Goal: Communication & Community: Answer question/provide support

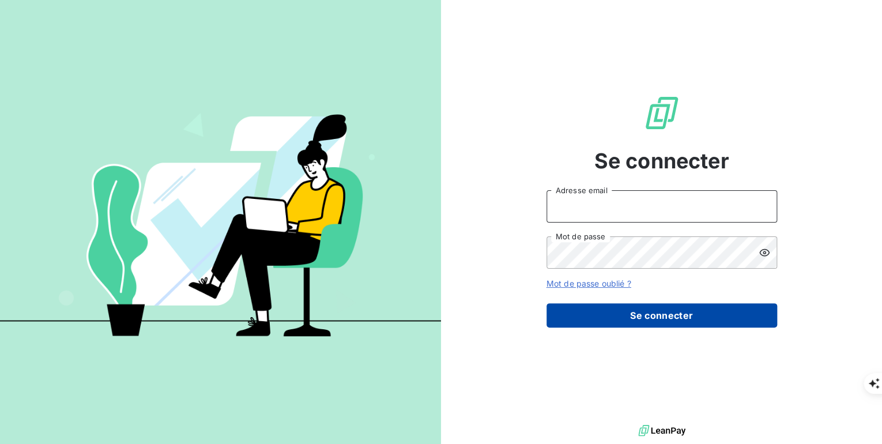
type input "[PERSON_NAME][EMAIL_ADDRESS][PERSON_NAME][DOMAIN_NAME]"
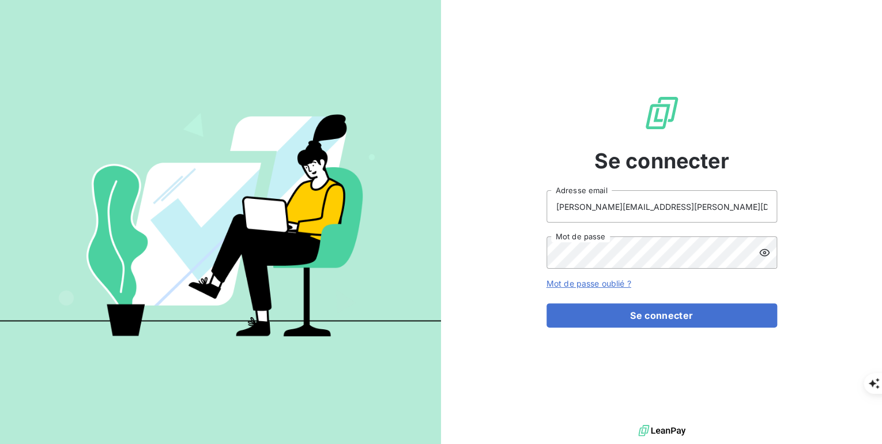
drag, startPoint x: 680, startPoint y: 320, endPoint x: 454, endPoint y: 230, distance: 243.6
click at [680, 320] on button "Se connecter" at bounding box center [661, 315] width 230 height 24
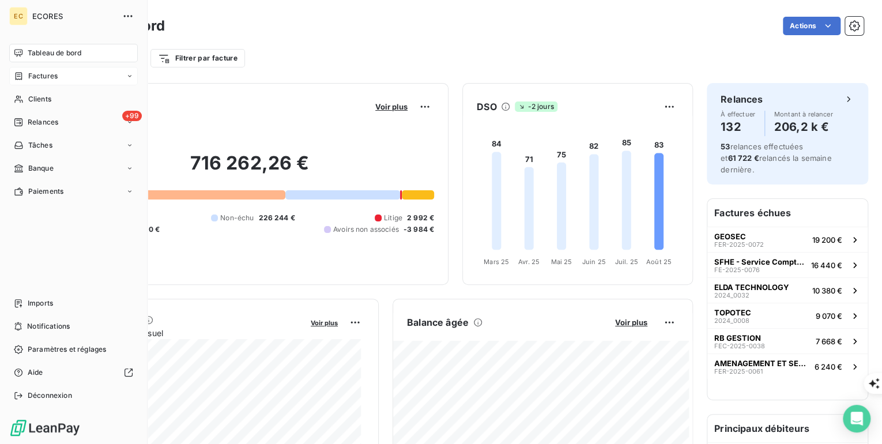
click at [46, 77] on span "Factures" at bounding box center [42, 76] width 29 height 10
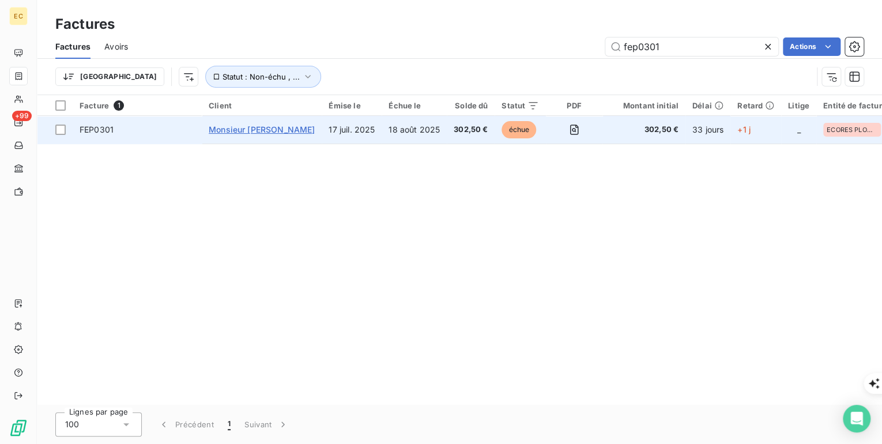
type input "fep0301"
click at [221, 127] on span "Monsieur [PERSON_NAME]" at bounding box center [262, 129] width 106 height 10
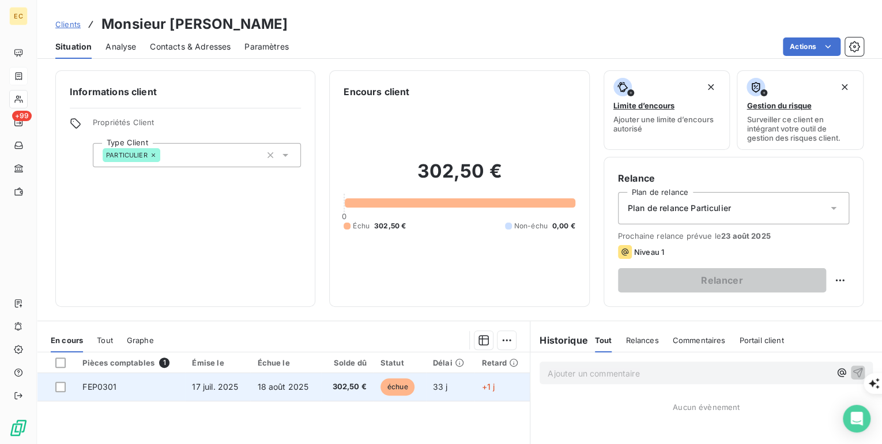
click at [205, 383] on span "17 juil. 2025" at bounding box center [215, 386] width 46 height 10
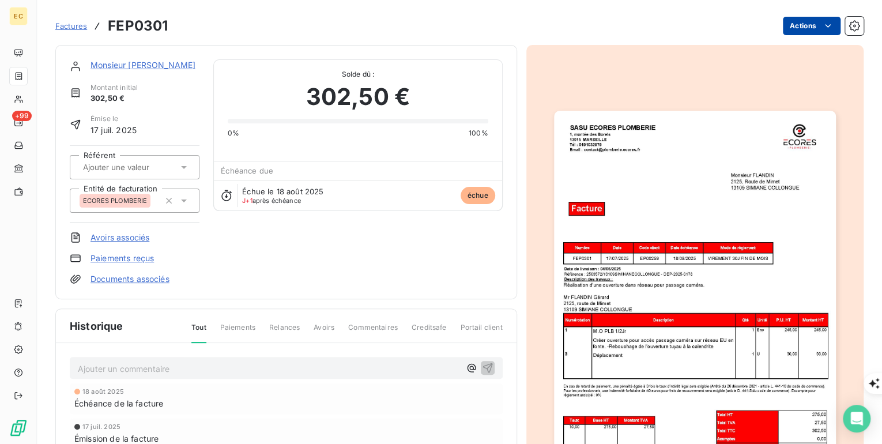
click at [803, 31] on html "EC +99 Factures FEP0301 Actions Monsieur FLANDIN Montant initial 302,50 € Émise…" at bounding box center [441, 443] width 882 height 887
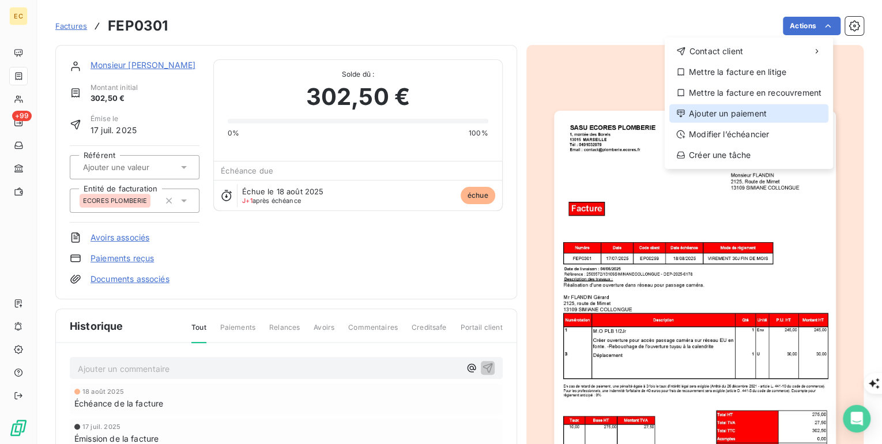
click at [780, 112] on div "Ajouter un paiement" at bounding box center [748, 113] width 159 height 18
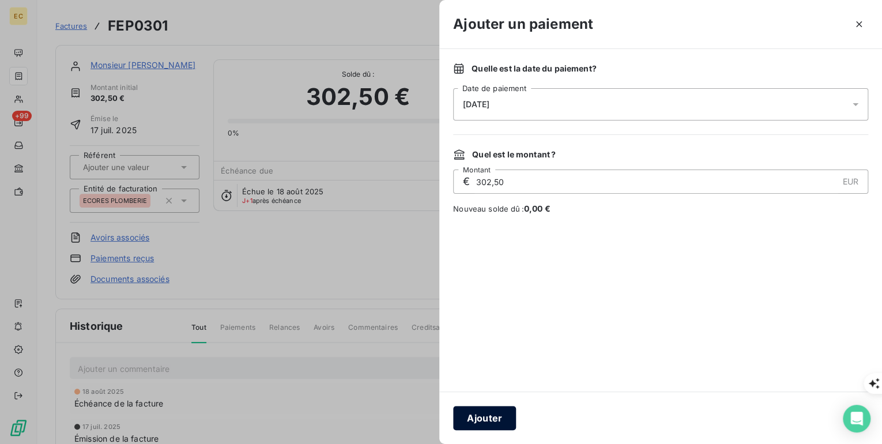
click at [487, 421] on button "Ajouter" at bounding box center [484, 418] width 63 height 24
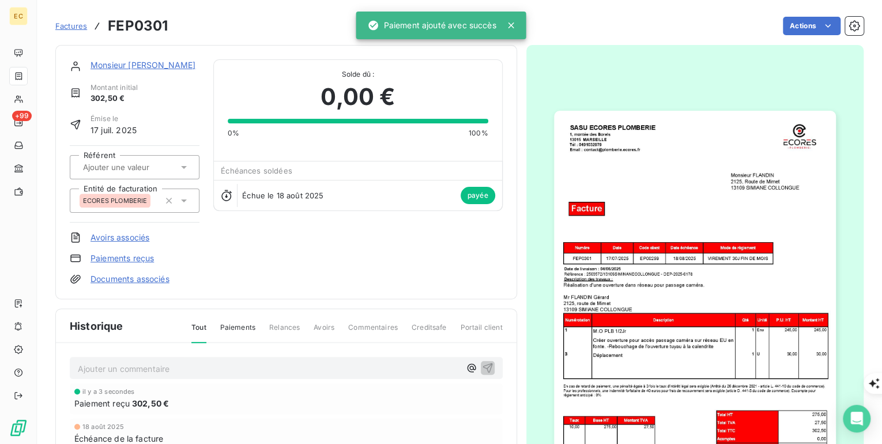
click at [209, 362] on p "Ajouter un commentaire ﻿" at bounding box center [269, 368] width 382 height 14
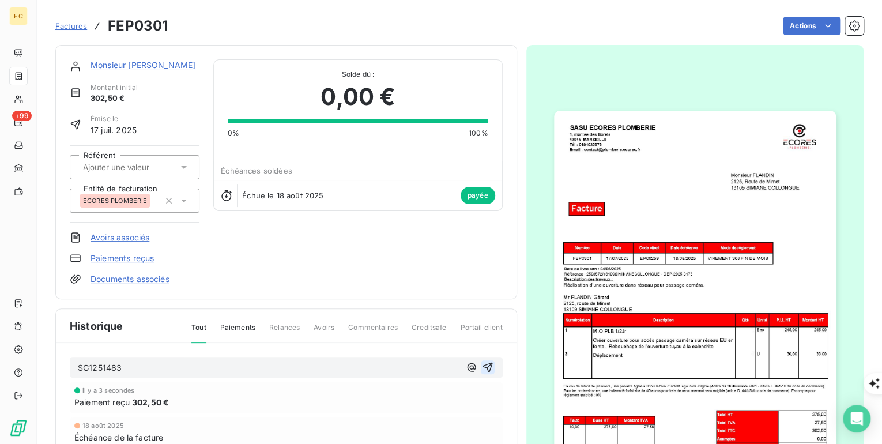
click at [488, 364] on icon "button" at bounding box center [488, 367] width 12 height 12
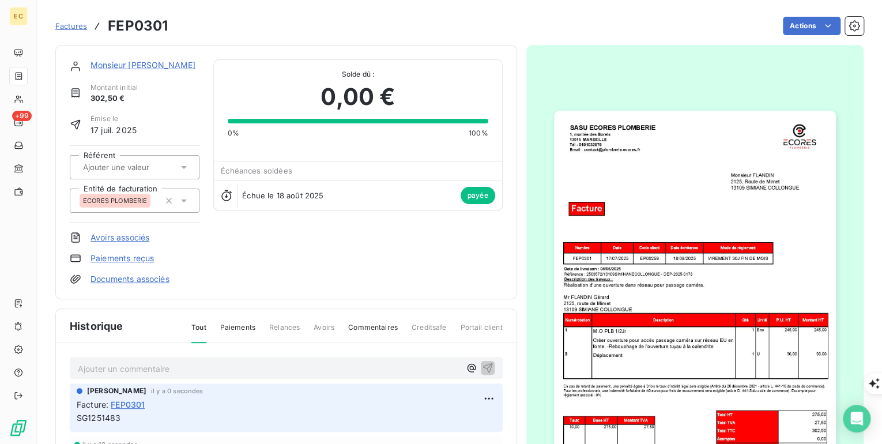
click at [74, 26] on span "Factures" at bounding box center [71, 25] width 32 height 9
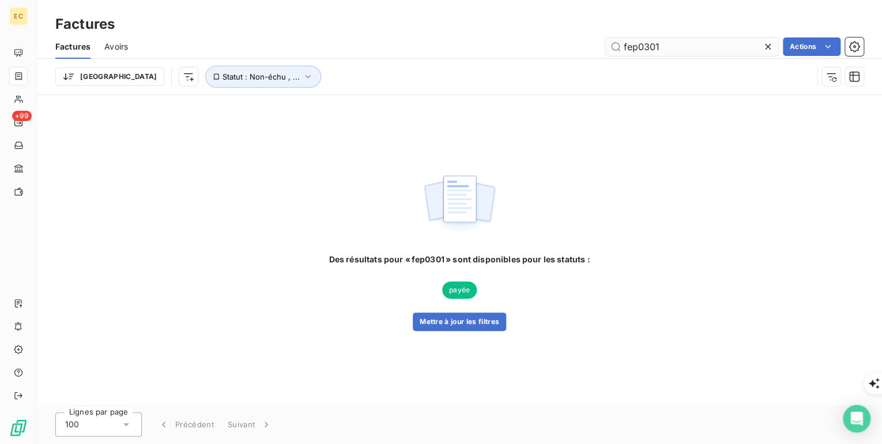
drag, startPoint x: 679, startPoint y: 55, endPoint x: 616, endPoint y: 50, distance: 63.0
click at [616, 50] on input "fep0301" at bounding box center [691, 46] width 173 height 18
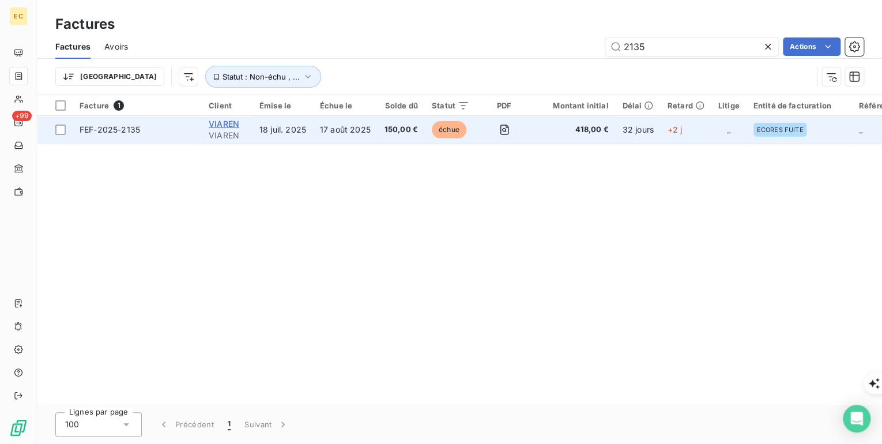
type input "2135"
click at [226, 120] on span "VIAREN" at bounding box center [224, 124] width 31 height 10
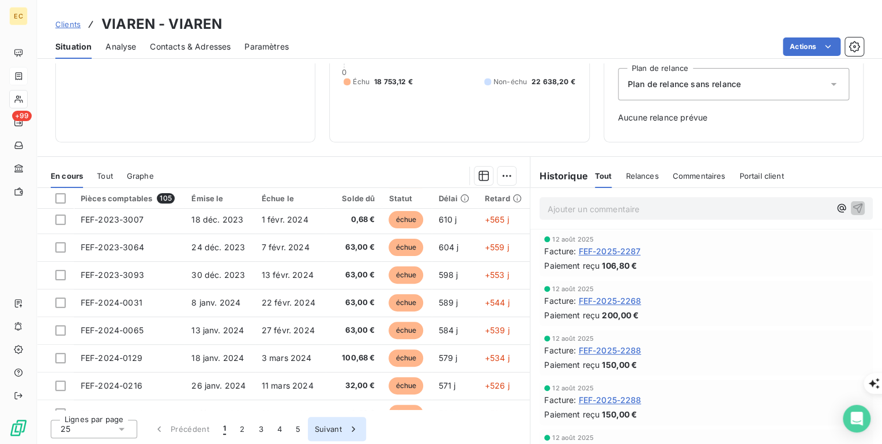
scroll to position [184, 0]
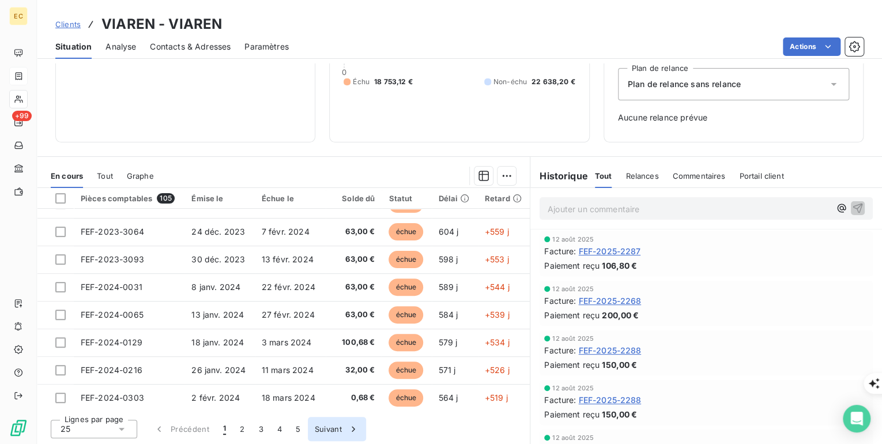
click at [326, 433] on button "Suivant" at bounding box center [337, 429] width 58 height 24
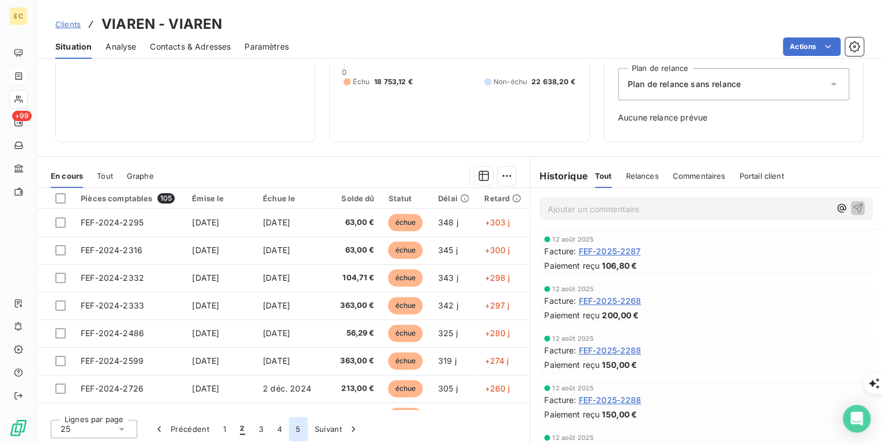
click at [298, 431] on button "5" at bounding box center [298, 429] width 18 height 24
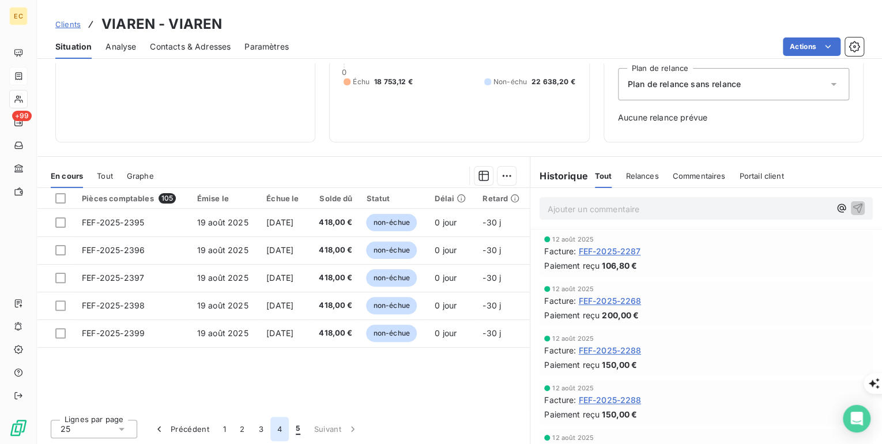
click at [278, 429] on button "4" at bounding box center [279, 429] width 18 height 24
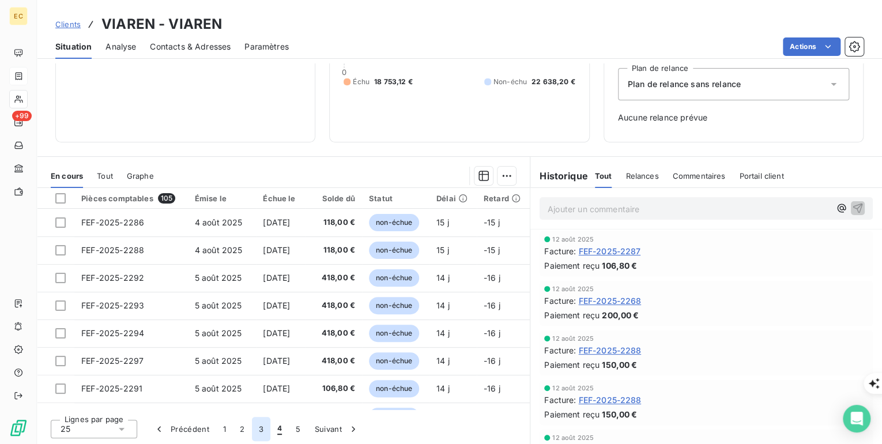
click at [260, 432] on button "3" at bounding box center [261, 429] width 18 height 24
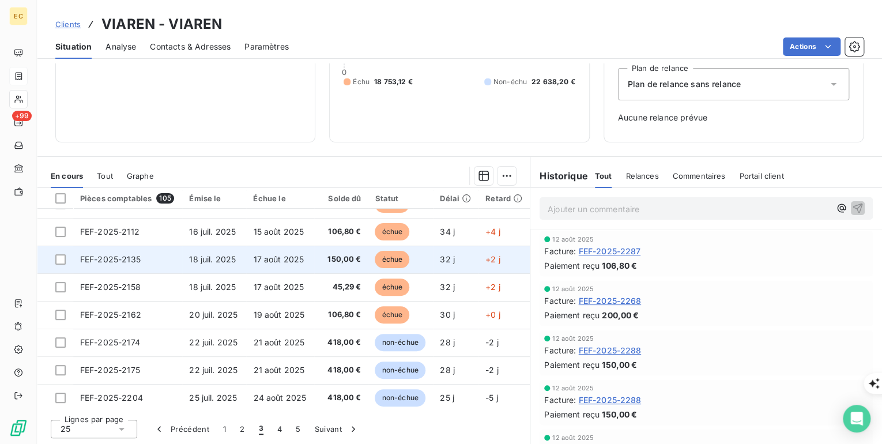
click at [129, 257] on span "FEF-2025-2135" at bounding box center [110, 259] width 60 height 10
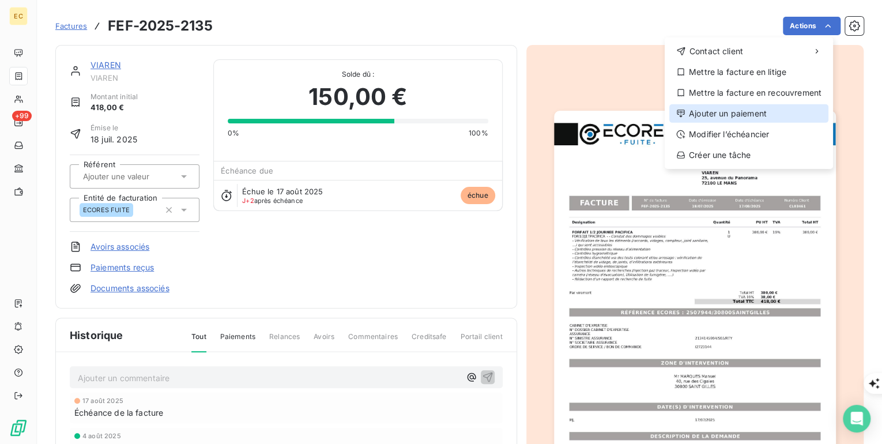
click at [769, 115] on div "Ajouter un paiement" at bounding box center [748, 113] width 159 height 18
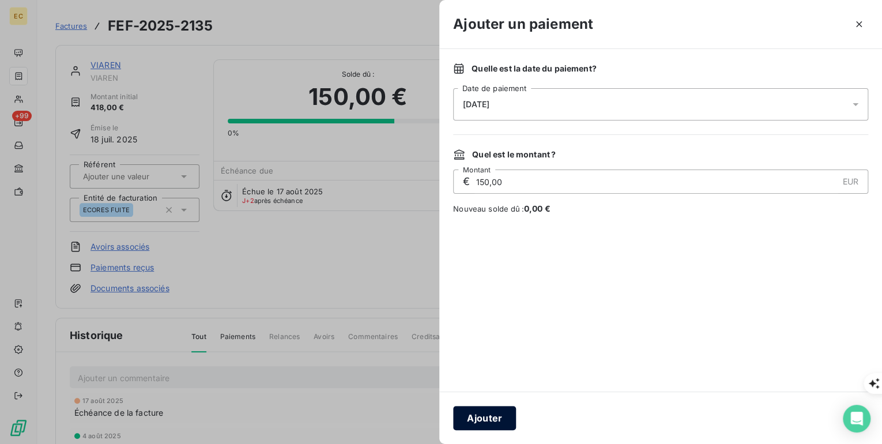
click at [483, 422] on button "Ajouter" at bounding box center [484, 418] width 63 height 24
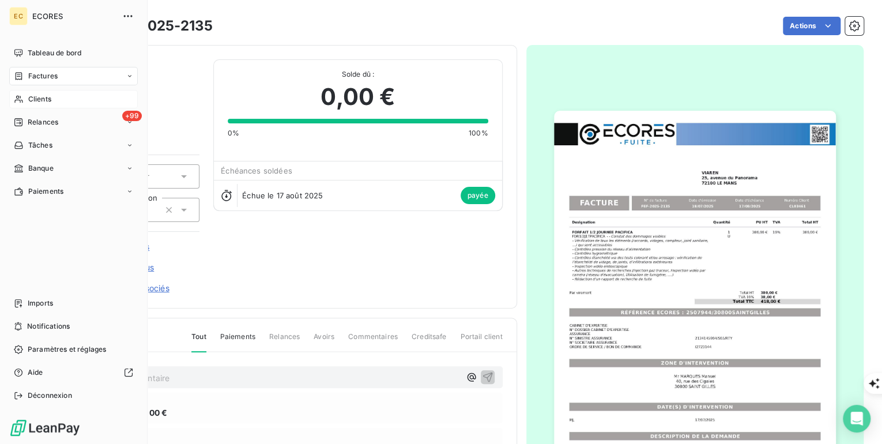
click at [45, 99] on span "Clients" at bounding box center [39, 99] width 23 height 10
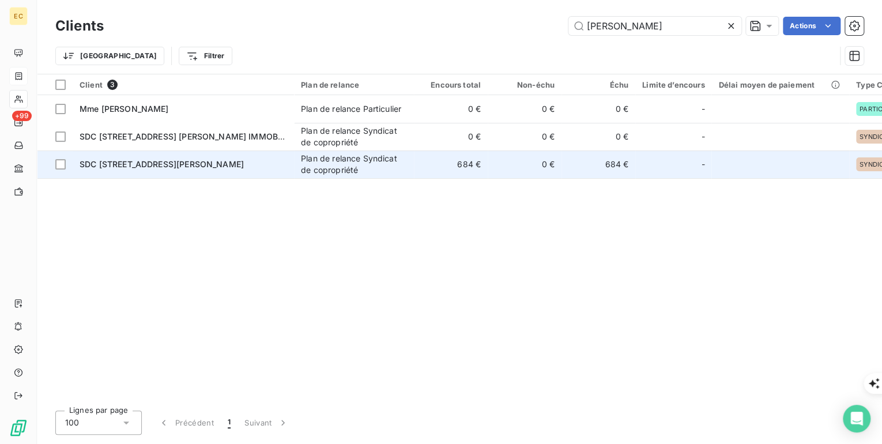
type input "[PERSON_NAME]"
click at [169, 165] on span "SDC [STREET_ADDRESS][PERSON_NAME]" at bounding box center [162, 164] width 164 height 10
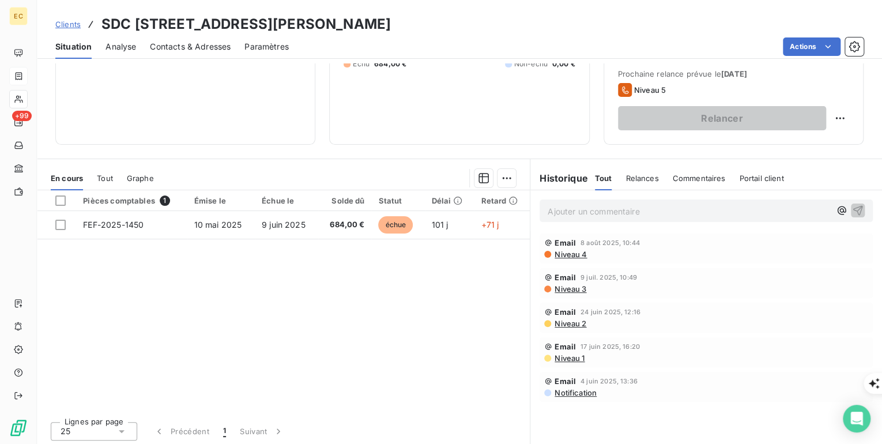
scroll to position [164, 0]
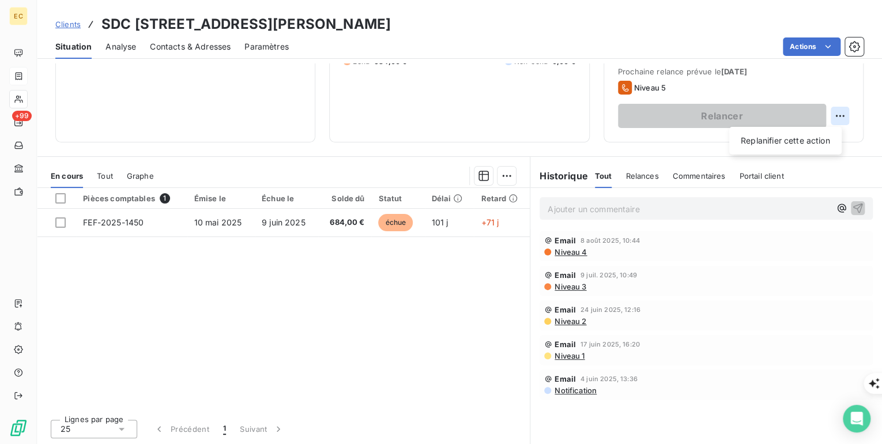
click at [594, 207] on p "Ajouter un commentaire ﻿" at bounding box center [688, 209] width 282 height 14
click at [568, 248] on span "Niveau 4" at bounding box center [569, 251] width 33 height 9
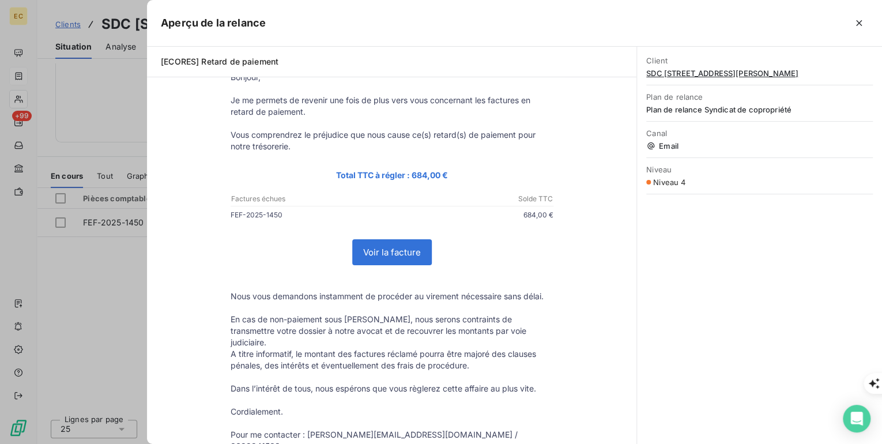
scroll to position [0, 0]
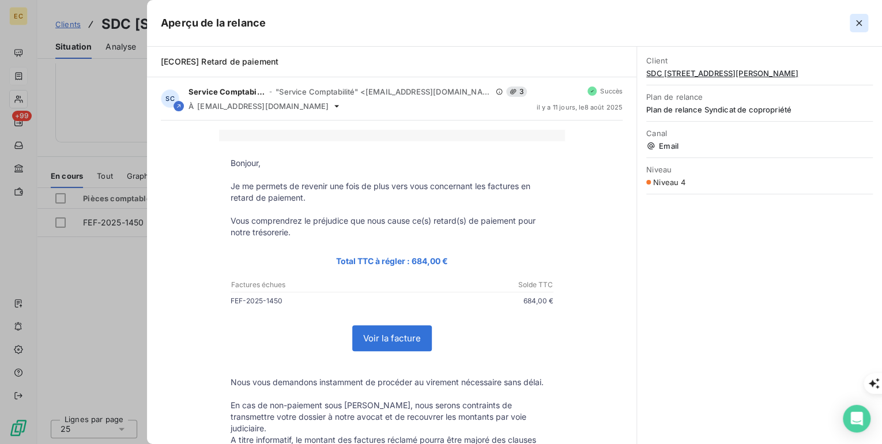
click at [858, 19] on icon "button" at bounding box center [859, 23] width 12 height 12
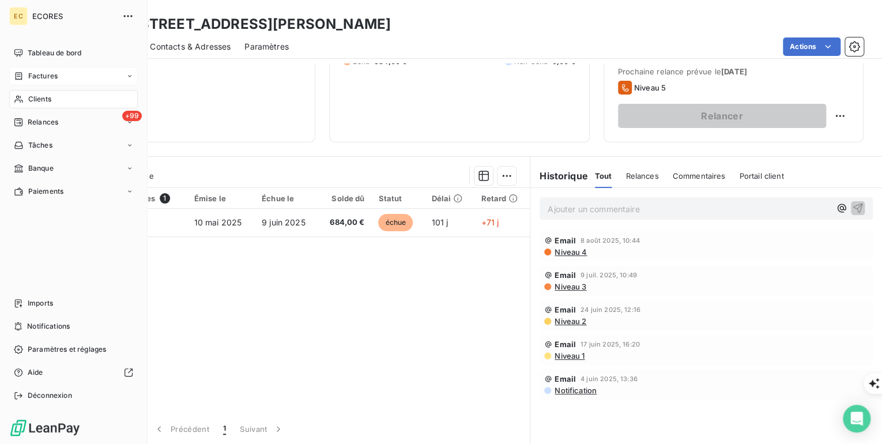
click at [46, 80] on span "Factures" at bounding box center [42, 76] width 29 height 10
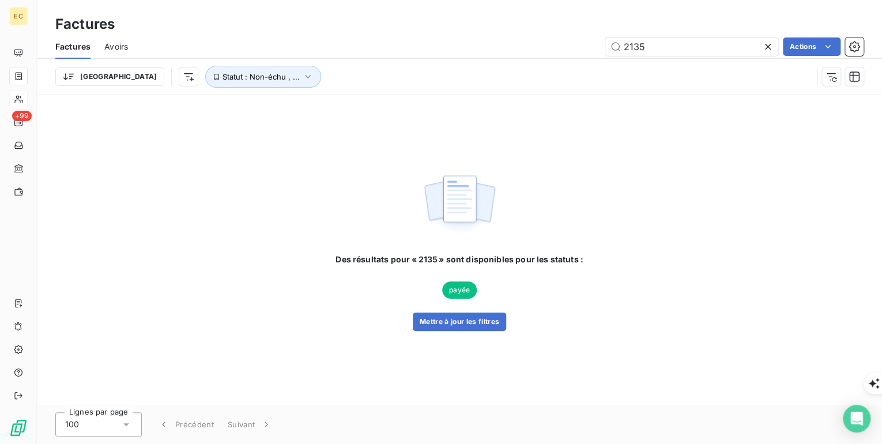
drag, startPoint x: 674, startPoint y: 46, endPoint x: 602, endPoint y: 50, distance: 72.1
click at [602, 50] on div "2135 Actions" at bounding box center [502, 46] width 721 height 18
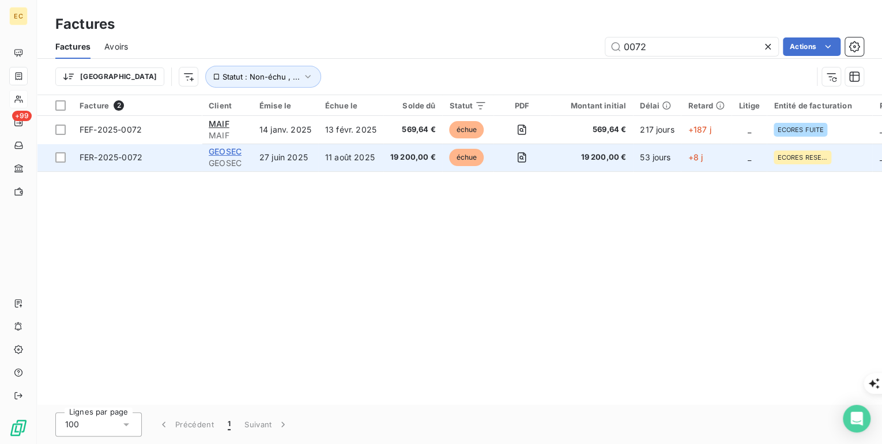
type input "0072"
click at [228, 146] on span "GEOSEC" at bounding box center [225, 151] width 33 height 10
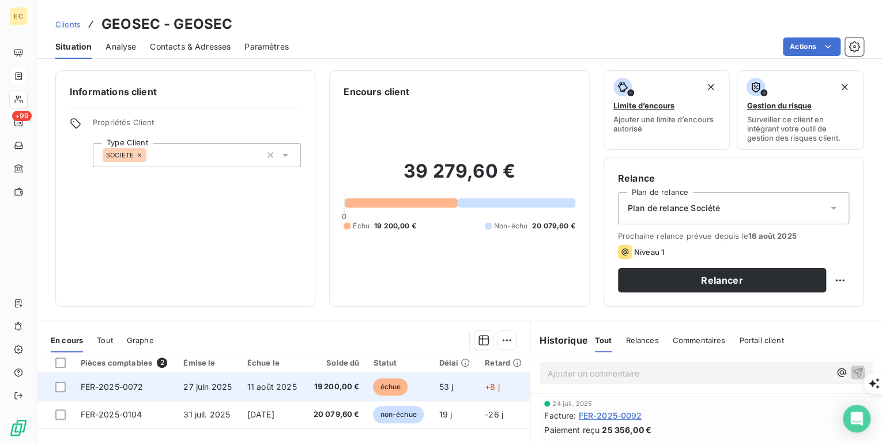
click at [156, 392] on td "FER-2025-0072" at bounding box center [125, 387] width 103 height 28
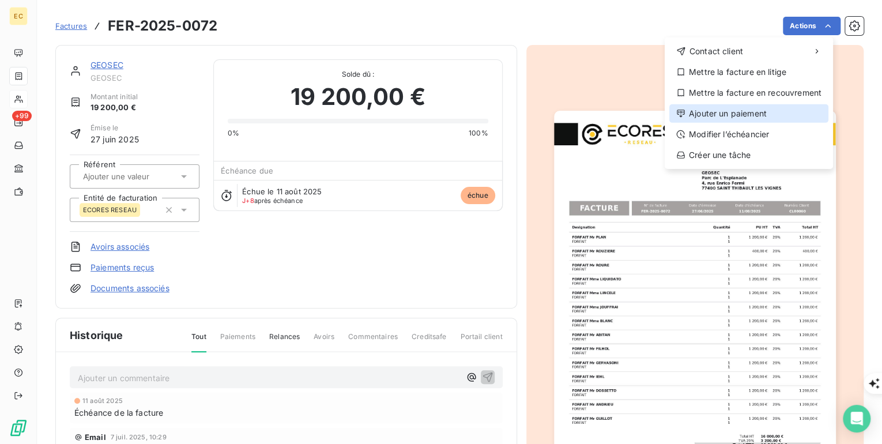
click at [707, 116] on div "Ajouter un paiement" at bounding box center [748, 113] width 159 height 18
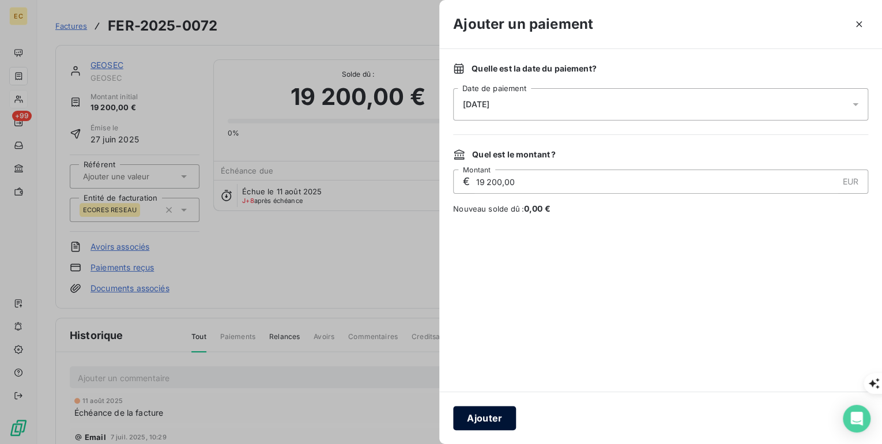
click at [479, 425] on button "Ajouter" at bounding box center [484, 418] width 63 height 24
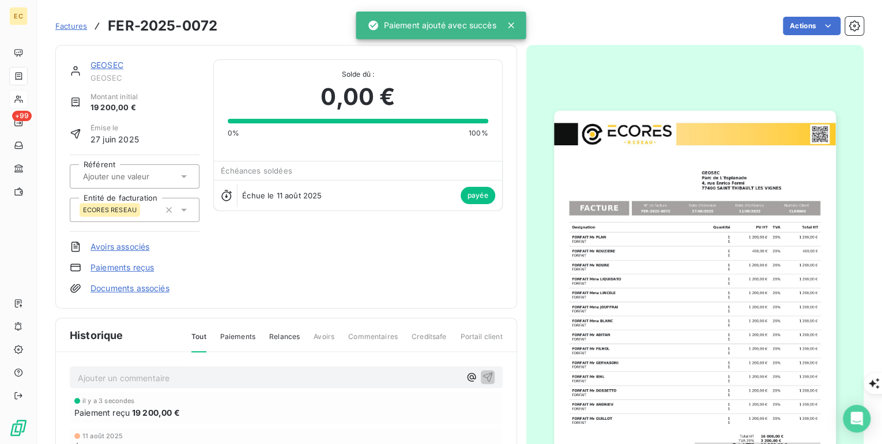
click at [115, 65] on link "GEOSEC" at bounding box center [106, 65] width 33 height 10
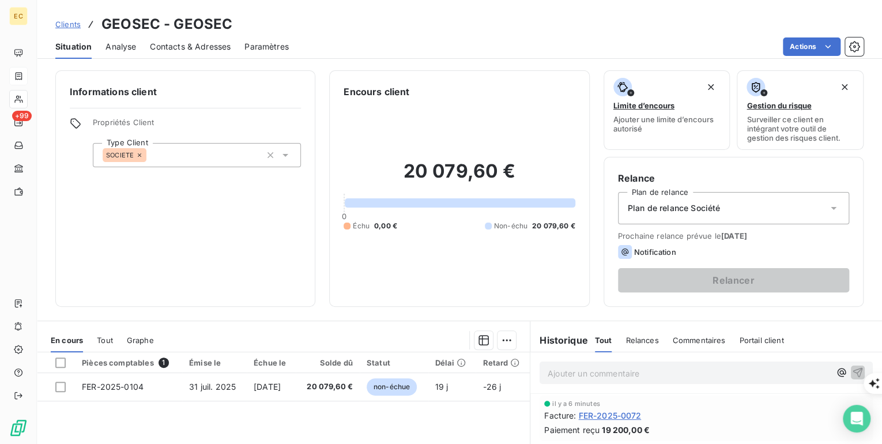
click at [62, 24] on span "Clients" at bounding box center [67, 24] width 25 height 9
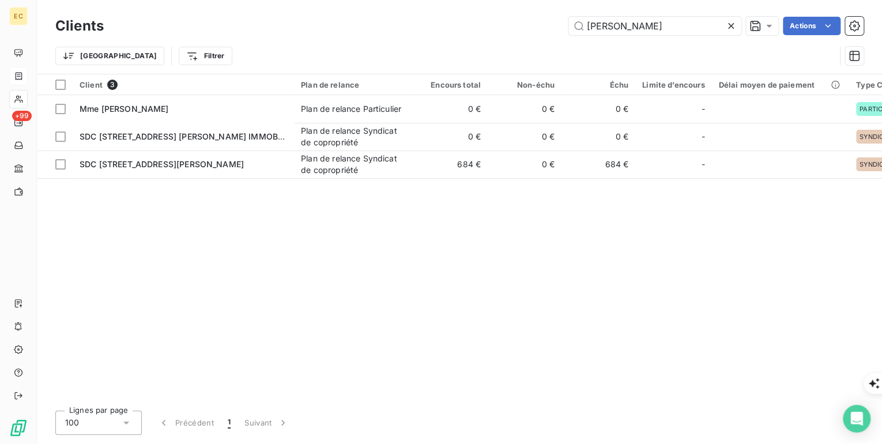
drag, startPoint x: 611, startPoint y: 33, endPoint x: 530, endPoint y: 25, distance: 81.1
click at [530, 25] on div "[PERSON_NAME] Actions" at bounding box center [491, 26] width 746 height 18
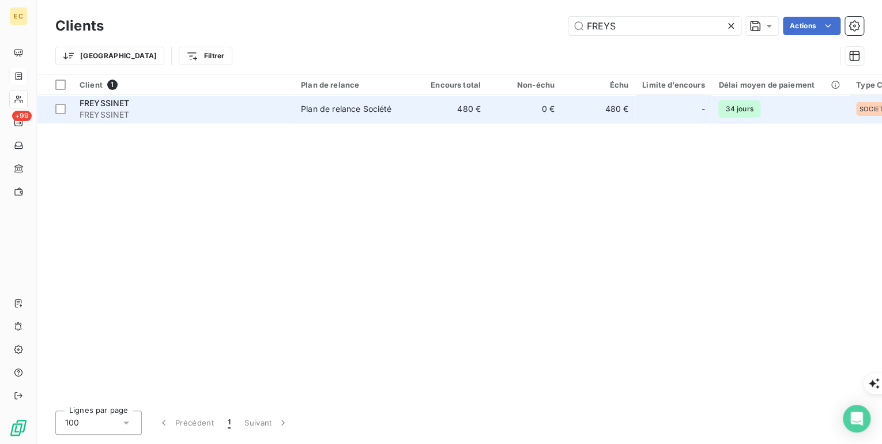
type input "FREYS"
click at [160, 106] on div "FREYSSINET" at bounding box center [183, 103] width 207 height 12
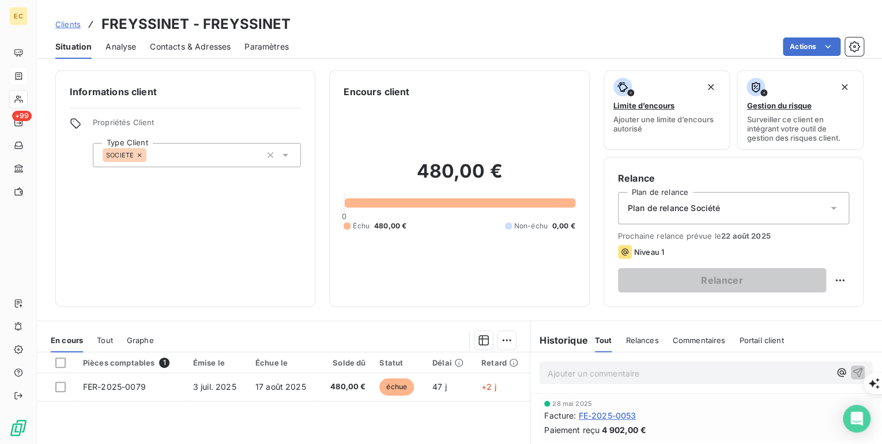
click at [561, 375] on p "Ajouter un commentaire ﻿" at bounding box center [688, 373] width 282 height 14
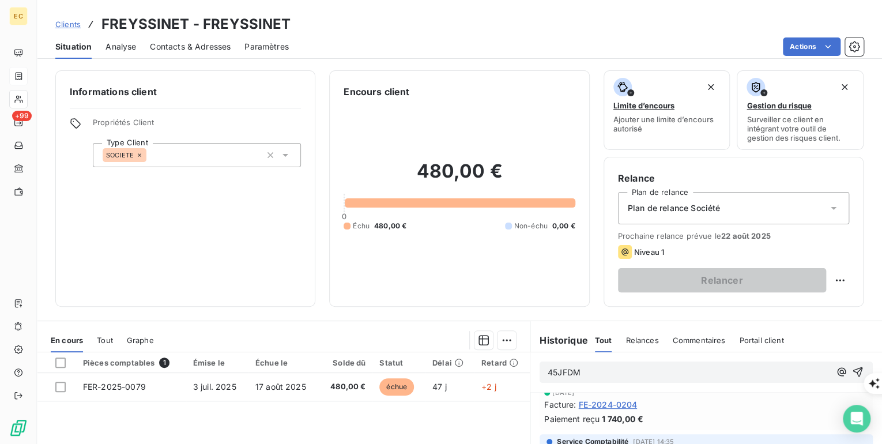
click at [687, 338] on span "Commentaires" at bounding box center [698, 339] width 53 height 9
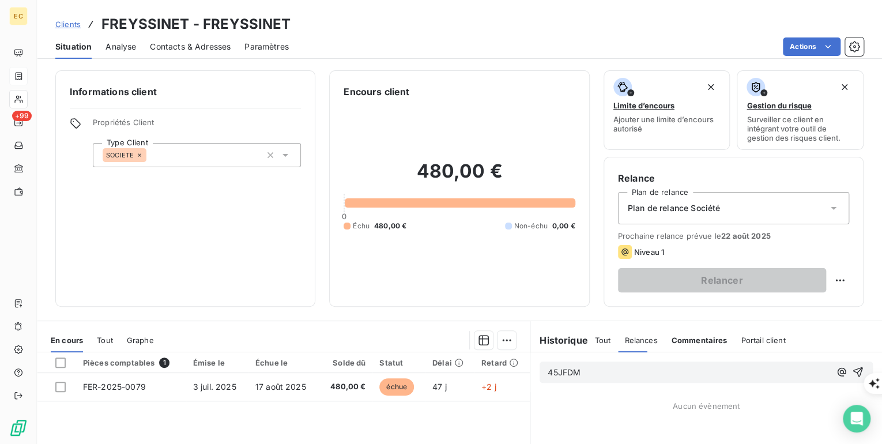
scroll to position [0, 0]
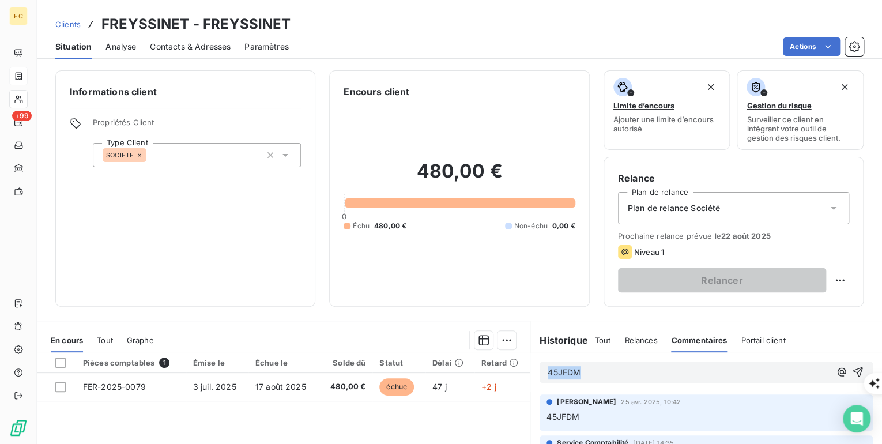
drag, startPoint x: 604, startPoint y: 376, endPoint x: 500, endPoint y: 369, distance: 104.5
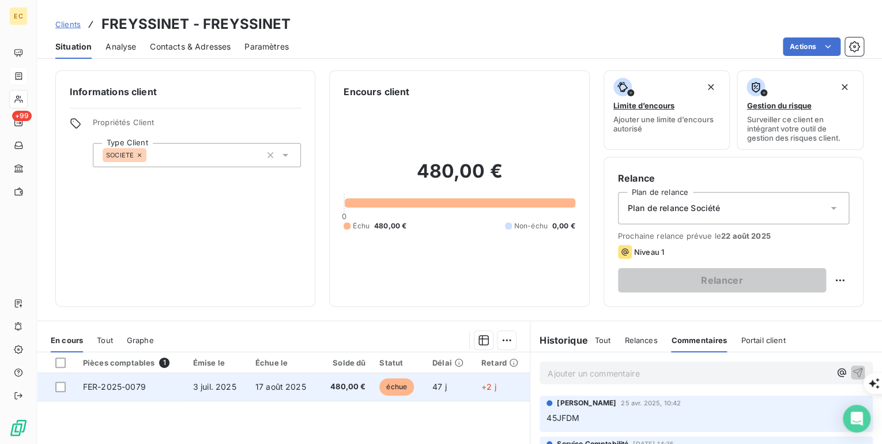
click at [203, 383] on span "3 juil. 2025" at bounding box center [214, 386] width 43 height 10
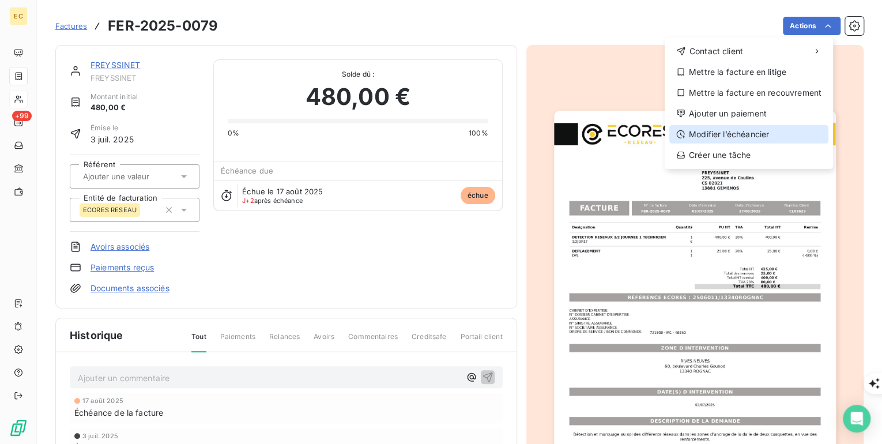
click at [741, 129] on div "Modifier l’échéancier" at bounding box center [748, 134] width 159 height 18
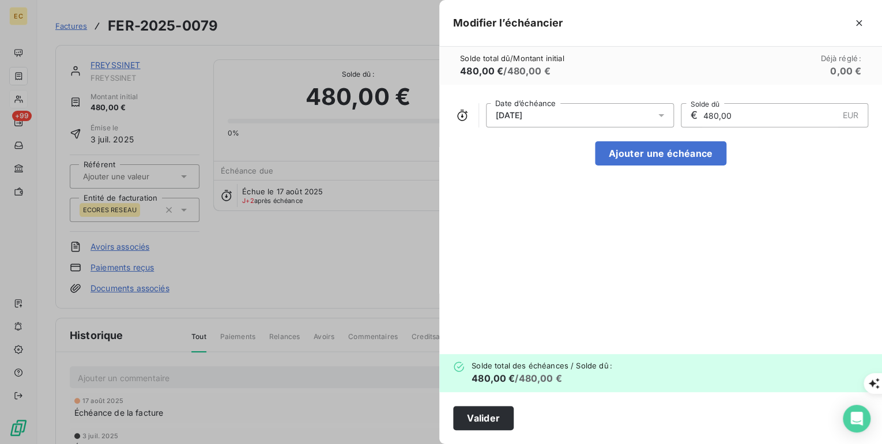
click at [608, 117] on div "[DATE]" at bounding box center [580, 115] width 188 height 24
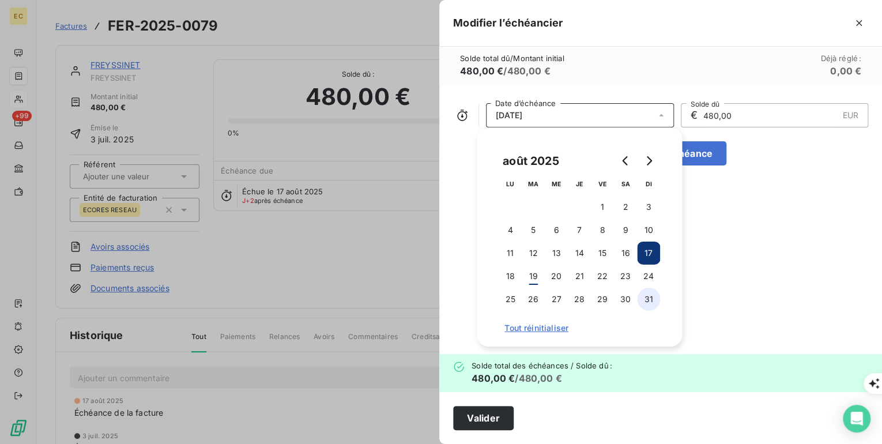
click at [657, 296] on button "31" at bounding box center [648, 299] width 23 height 23
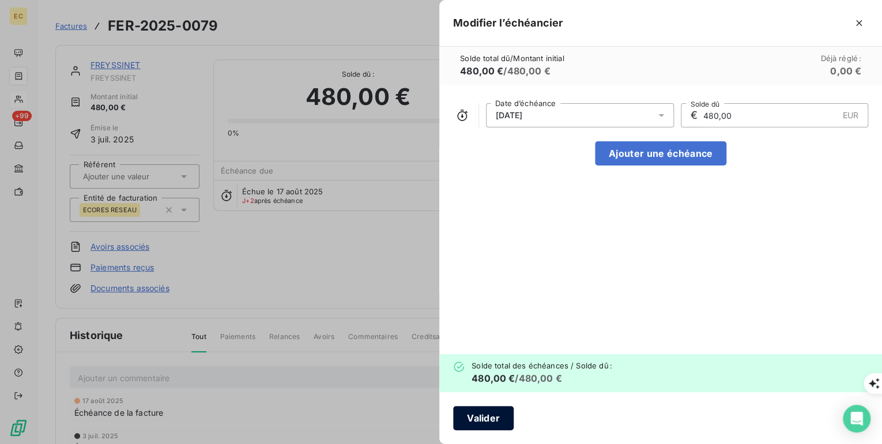
click at [479, 419] on button "Valider" at bounding box center [483, 418] width 60 height 24
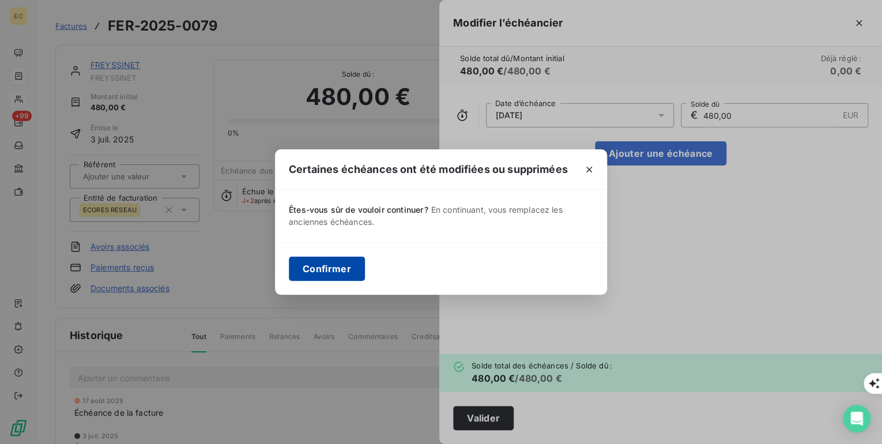
click at [334, 266] on button "Confirmer" at bounding box center [327, 268] width 76 height 24
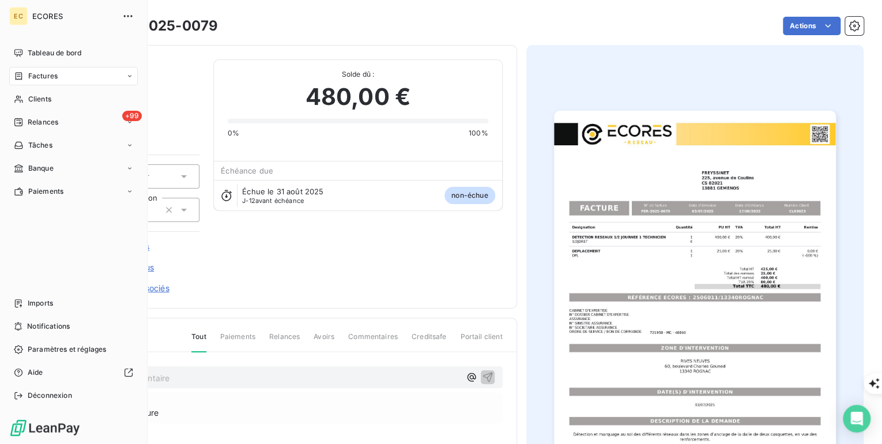
drag, startPoint x: 37, startPoint y: 99, endPoint x: 138, endPoint y: 104, distance: 101.5
click at [37, 99] on span "Clients" at bounding box center [39, 99] width 23 height 10
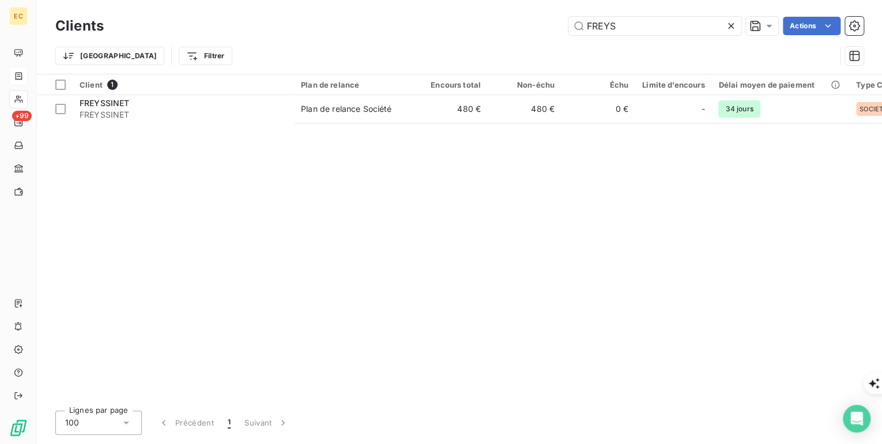
drag, startPoint x: 633, startPoint y: 23, endPoint x: 562, endPoint y: 22, distance: 70.3
click at [562, 22] on div "FREYS Actions" at bounding box center [491, 26] width 746 height 18
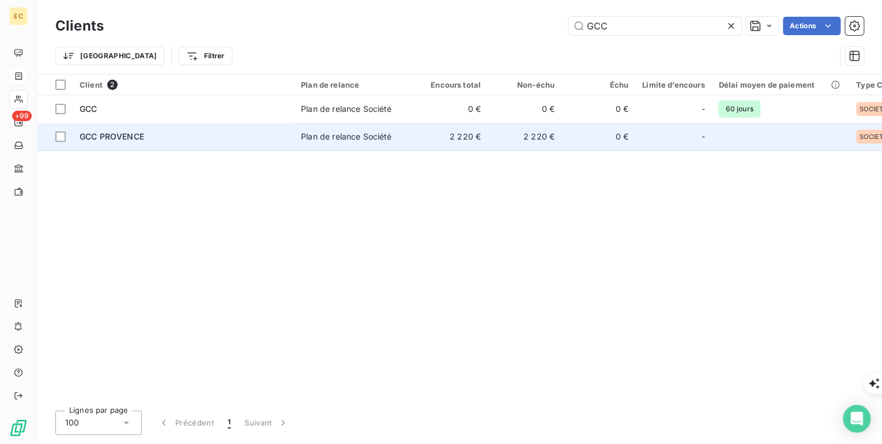
type input "GCC"
click at [119, 136] on span "GCC PROVENCE" at bounding box center [112, 136] width 65 height 10
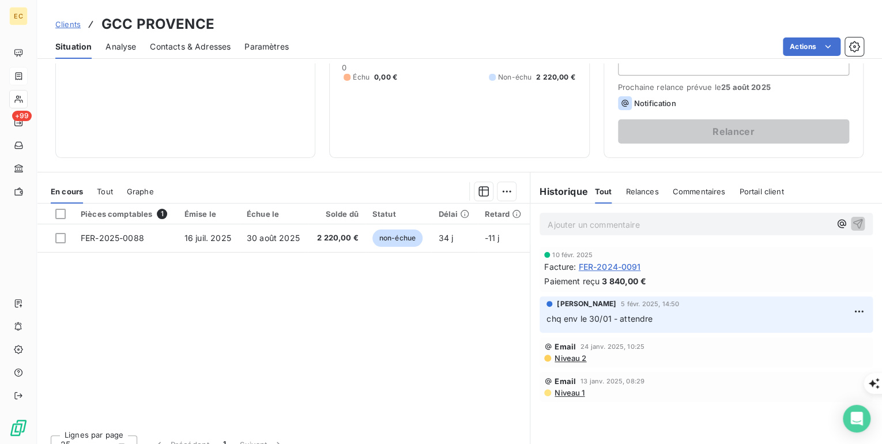
scroll to position [164, 0]
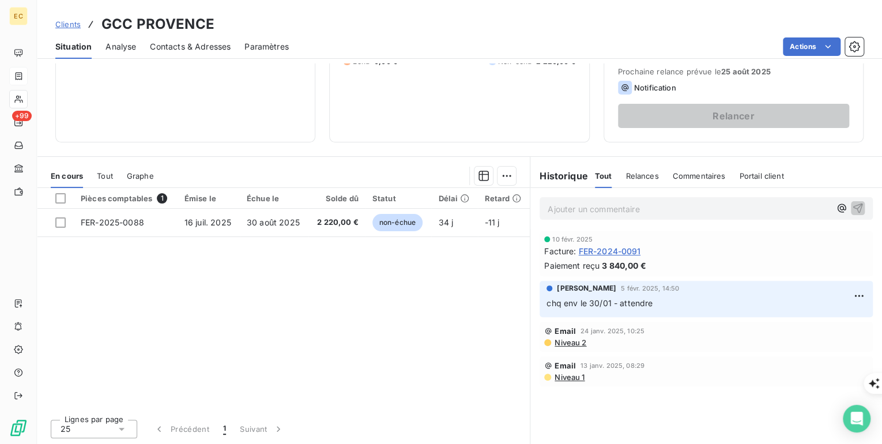
click at [678, 177] on span "Commentaires" at bounding box center [698, 175] width 53 height 9
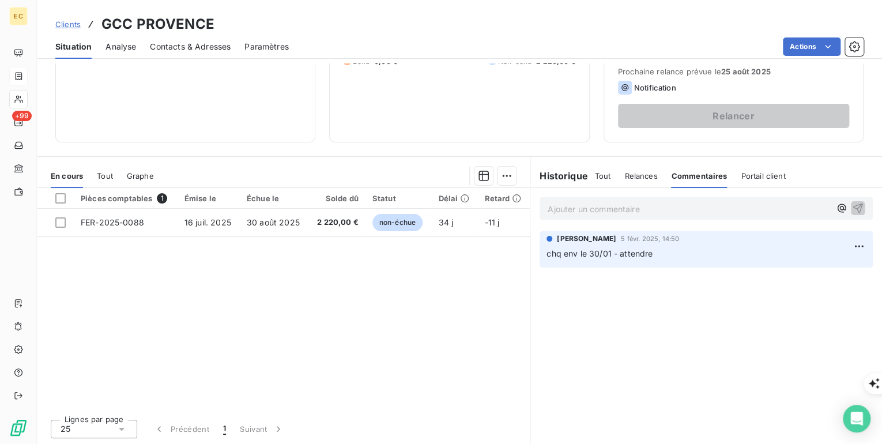
click at [591, 205] on p "Ajouter un commentaire ﻿" at bounding box center [688, 209] width 282 height 14
click at [853, 203] on icon "button" at bounding box center [858, 208] width 10 height 10
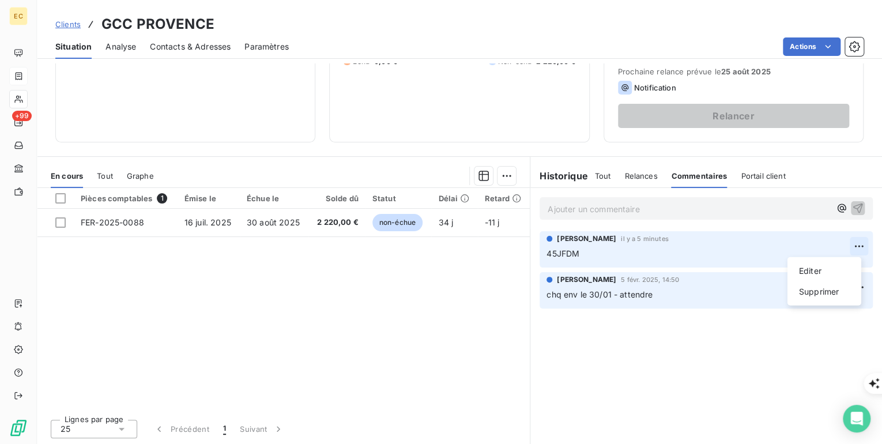
click at [809, 293] on div "Supprimer" at bounding box center [824, 291] width 65 height 18
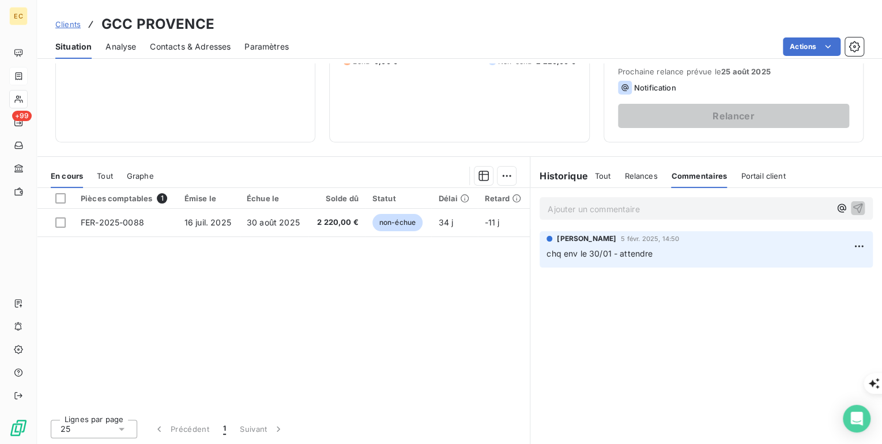
click at [553, 214] on p "Ajouter un commentaire ﻿" at bounding box center [688, 209] width 282 height 14
click at [853, 205] on icon "button" at bounding box center [858, 208] width 10 height 10
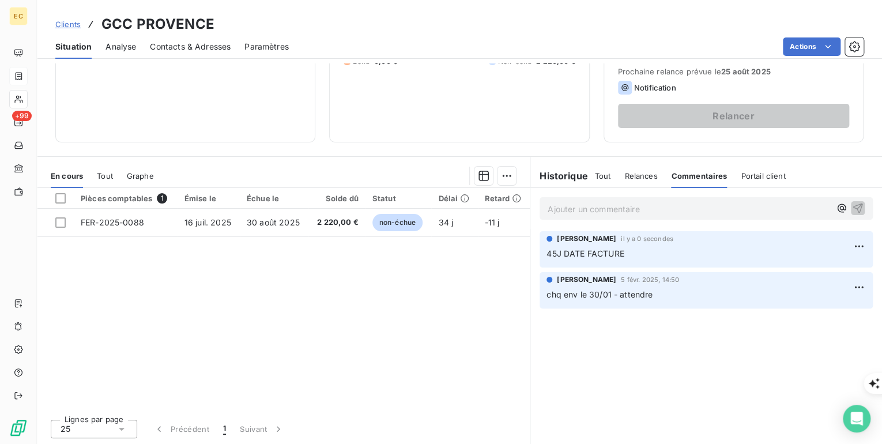
click at [63, 25] on span "Clients" at bounding box center [67, 24] width 25 height 9
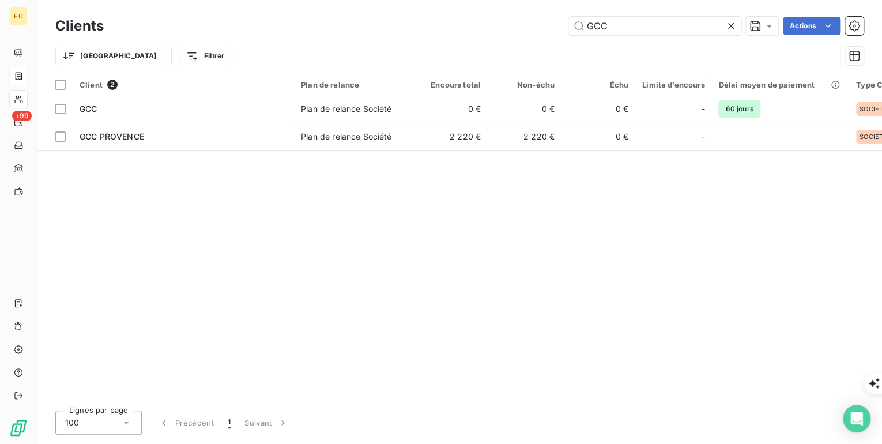
drag, startPoint x: 645, startPoint y: 26, endPoint x: 498, endPoint y: 12, distance: 148.2
click at [498, 12] on div "Clients GCC Actions Trier Filtrer" at bounding box center [459, 37] width 845 height 74
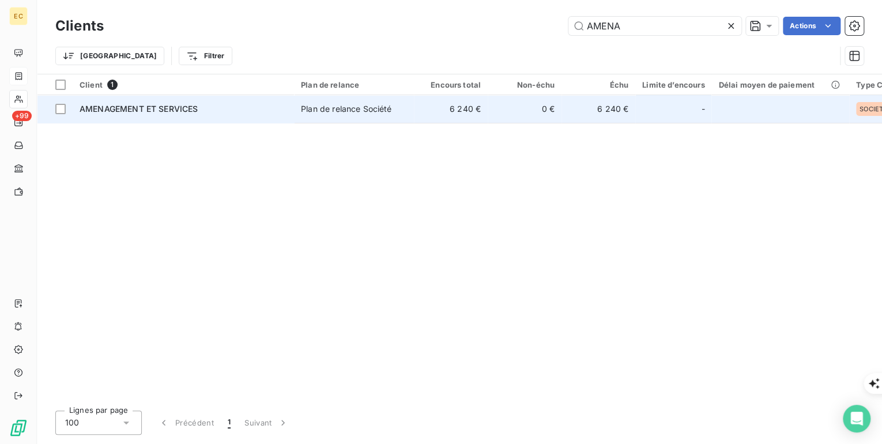
type input "AMENA"
click at [174, 112] on span "AMENAGEMENT ET SERVICES" at bounding box center [139, 109] width 118 height 10
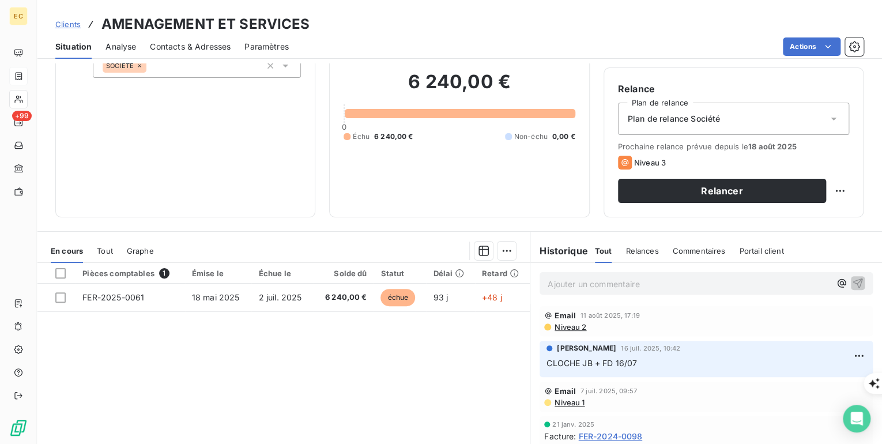
scroll to position [92, 0]
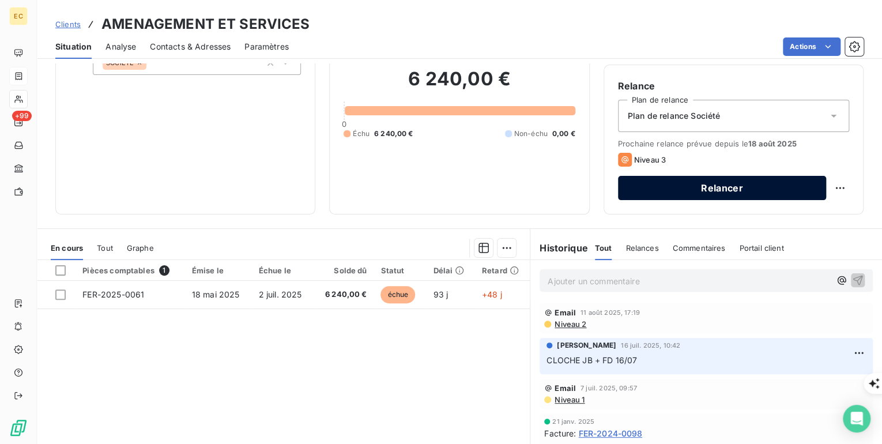
click at [745, 184] on button "Relancer" at bounding box center [722, 188] width 208 height 24
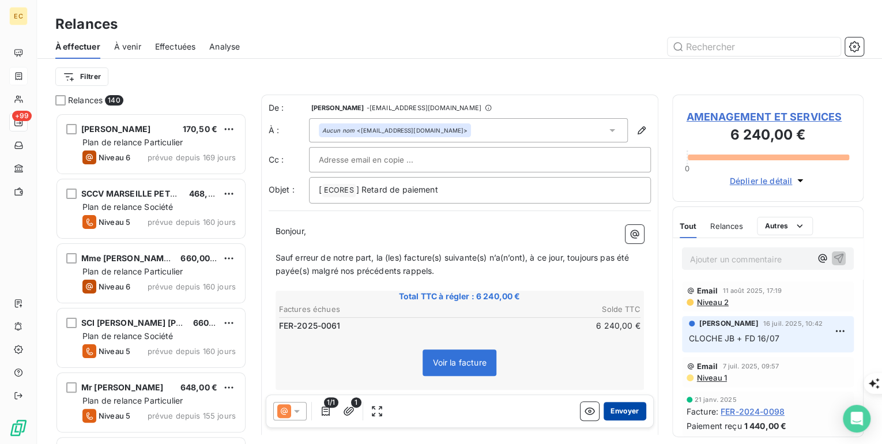
click at [612, 403] on button "Envoyer" at bounding box center [624, 411] width 42 height 18
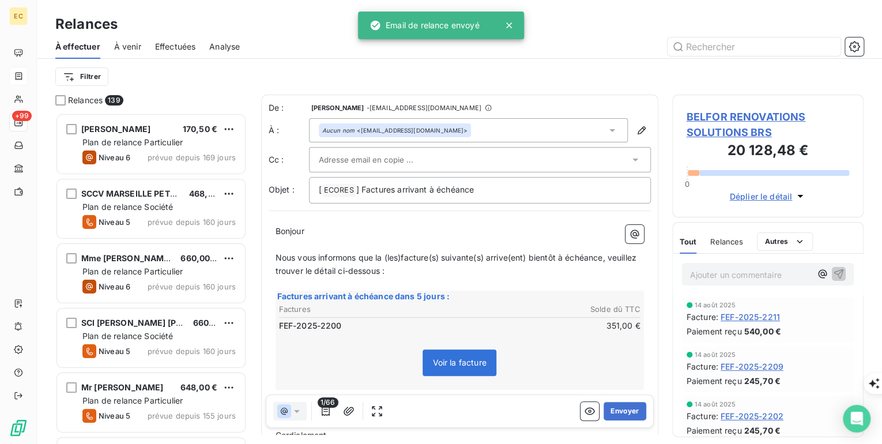
scroll to position [323, 184]
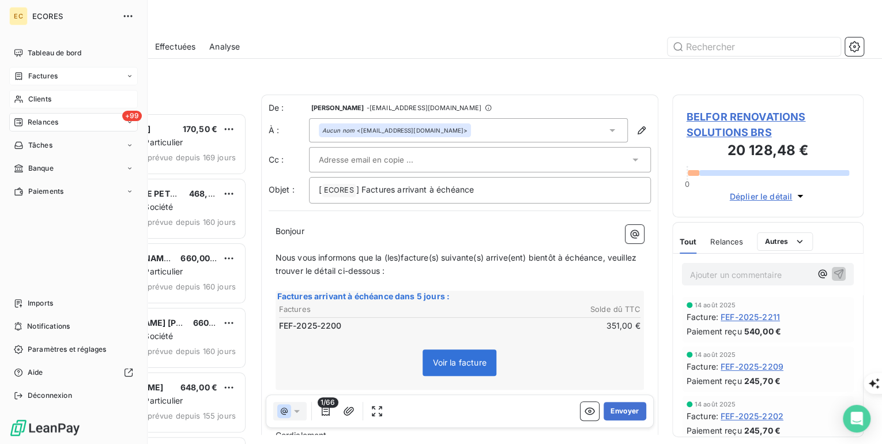
click at [53, 95] on div "Clients" at bounding box center [73, 99] width 128 height 18
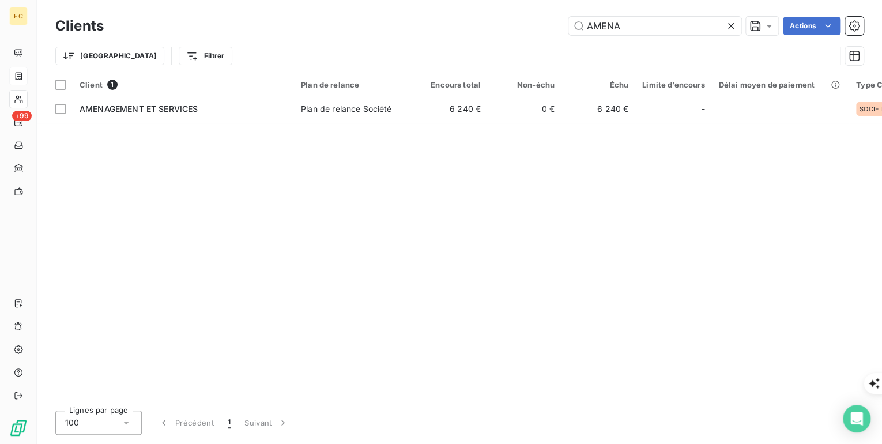
drag, startPoint x: 622, startPoint y: 26, endPoint x: 518, endPoint y: 21, distance: 104.4
click at [518, 21] on div "AMENA Actions" at bounding box center [491, 26] width 746 height 18
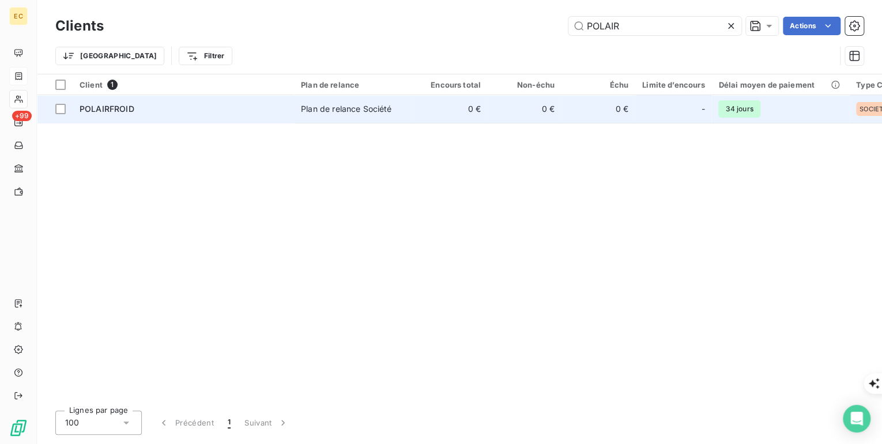
type input "POLAIR"
click at [221, 107] on div "POLAIRFROID" at bounding box center [183, 109] width 207 height 12
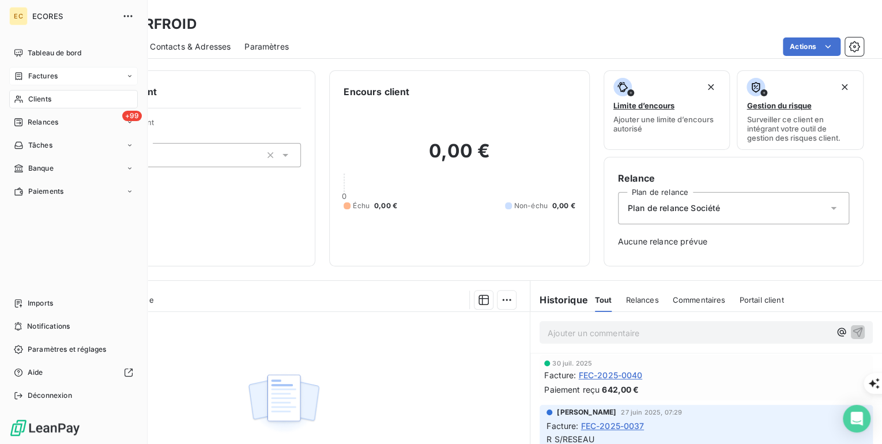
click at [41, 80] on span "Factures" at bounding box center [42, 76] width 29 height 10
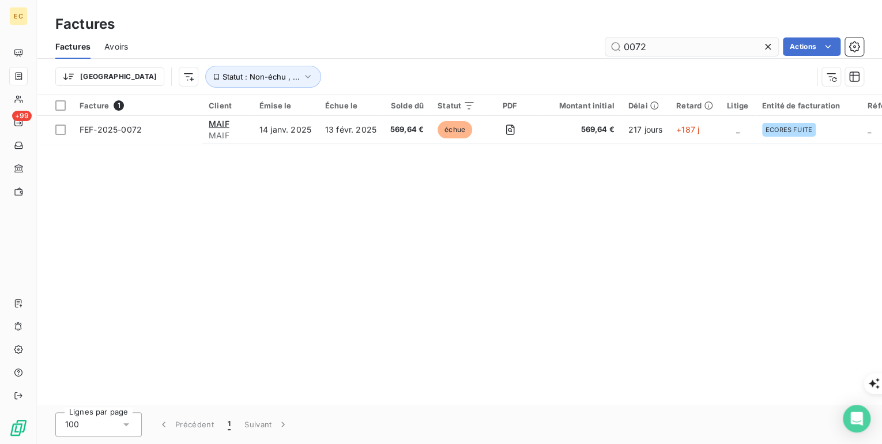
click at [674, 48] on input "0072" at bounding box center [691, 46] width 173 height 18
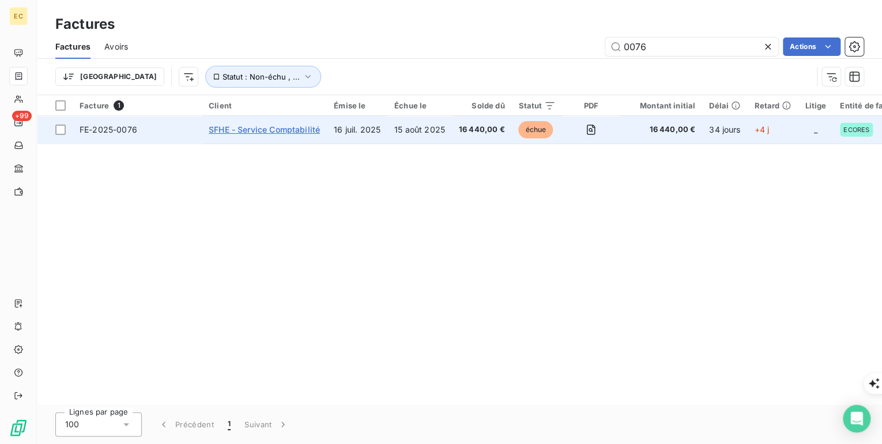
type input "0076"
click at [237, 127] on span "SFHE - Service Comptabilité" at bounding box center [264, 129] width 111 height 10
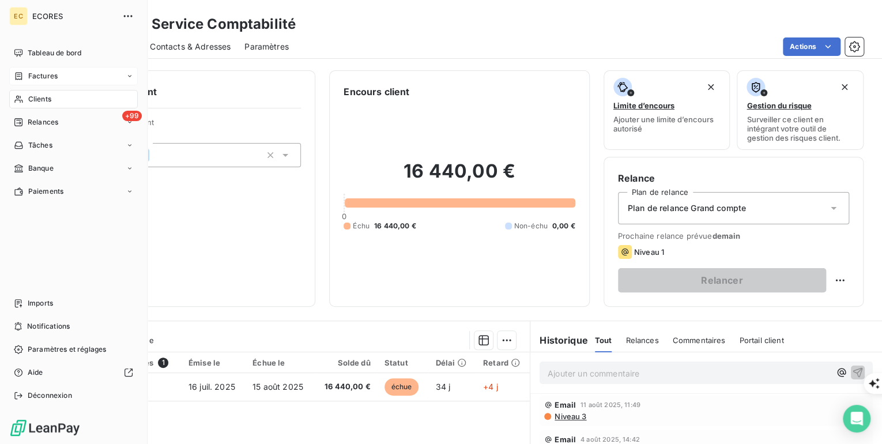
click at [53, 77] on span "Factures" at bounding box center [42, 76] width 29 height 10
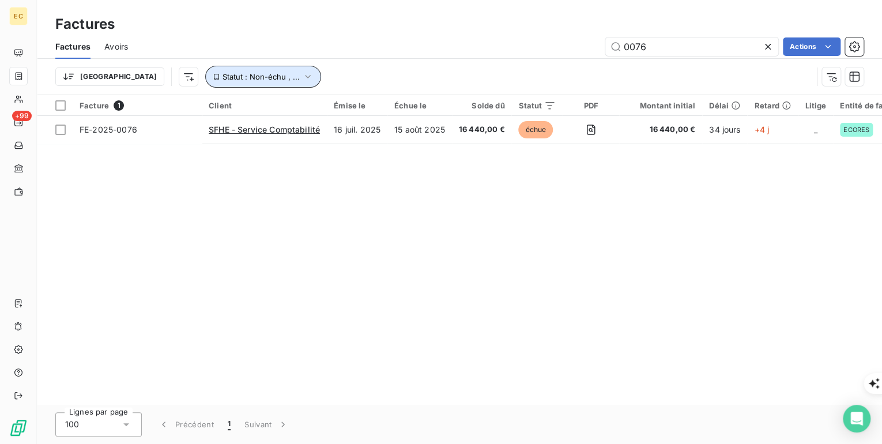
click at [302, 76] on icon "button" at bounding box center [308, 77] width 12 height 12
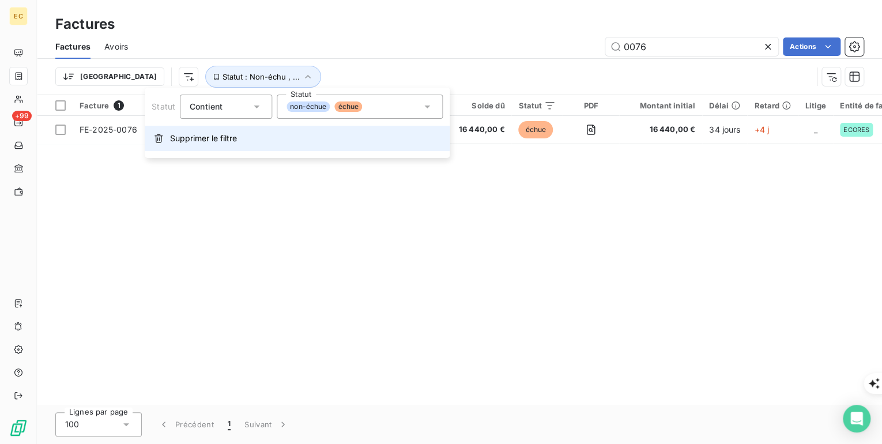
click at [200, 143] on span "Supprimer le filtre" at bounding box center [203, 139] width 67 height 12
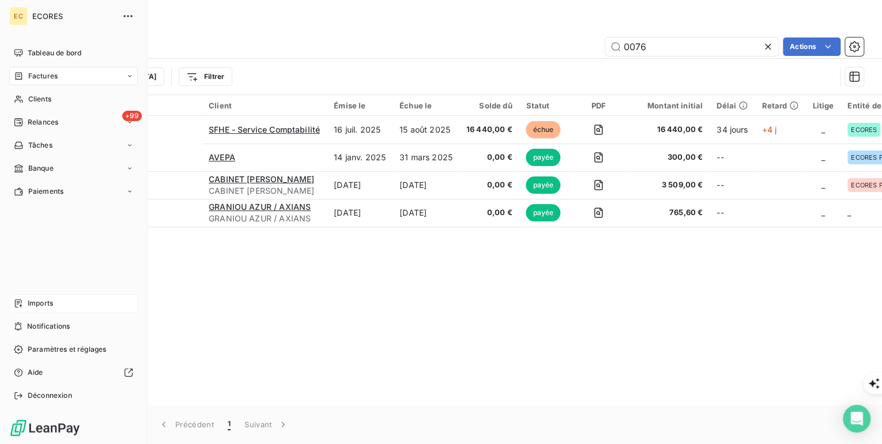
click at [40, 301] on span "Imports" at bounding box center [40, 303] width 25 height 10
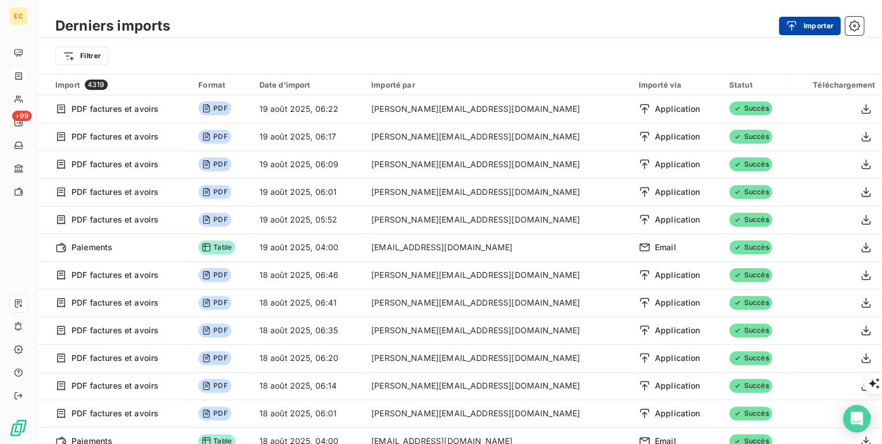
click at [808, 27] on button "Importer" at bounding box center [809, 26] width 62 height 18
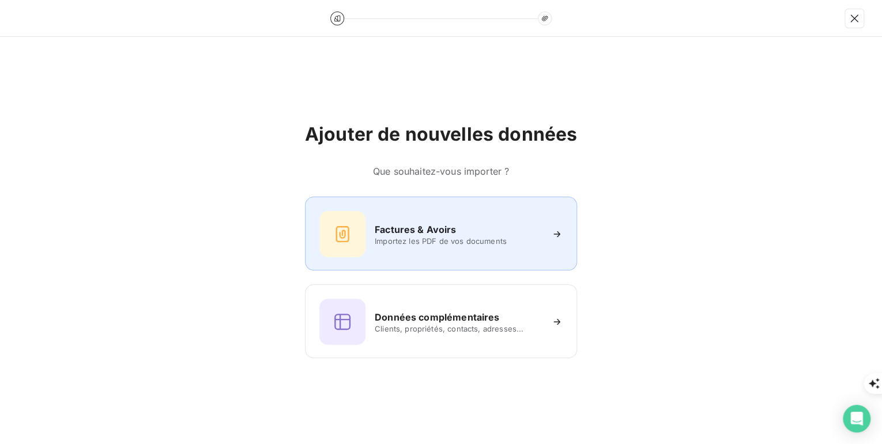
click at [410, 233] on h6 "Factures & Avoirs" at bounding box center [416, 229] width 82 height 14
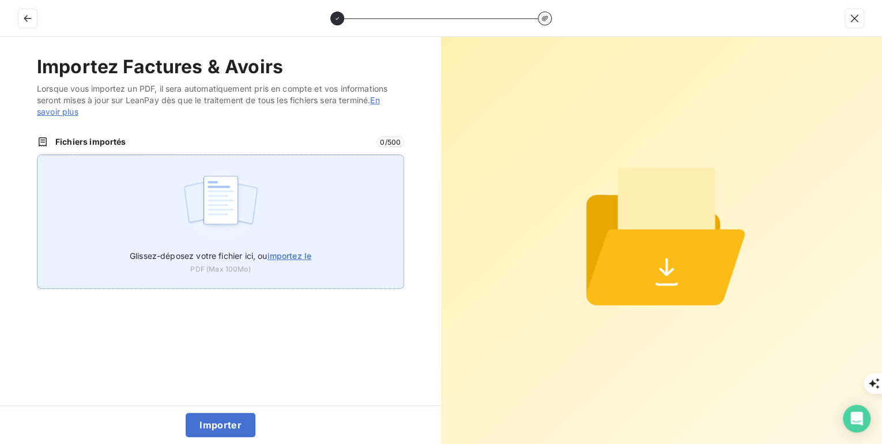
click at [289, 256] on span "importez le" at bounding box center [289, 256] width 44 height 10
click at [37, 155] on input "Glissez-déposez votre fichier ici, ou importez le" at bounding box center [37, 154] width 1 height 1
type input "C:\fakepath\FER-2025-0076.pdf"
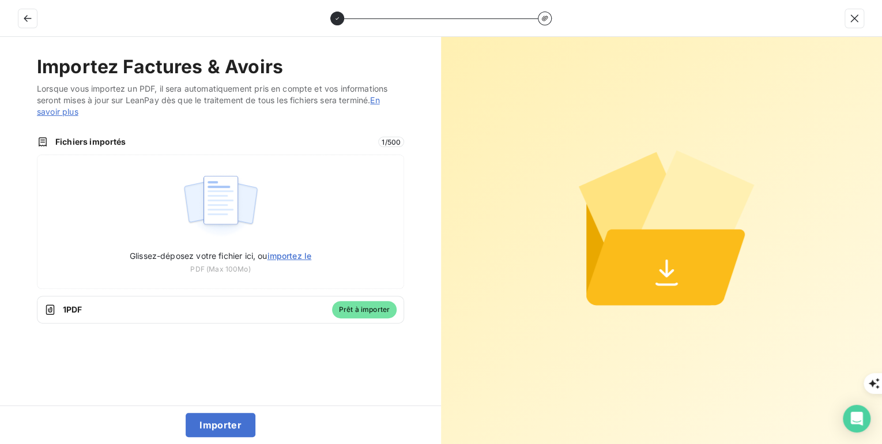
click at [257, 421] on div "Importer" at bounding box center [220, 424] width 441 height 39
click at [228, 421] on button "Importer" at bounding box center [221, 425] width 70 height 24
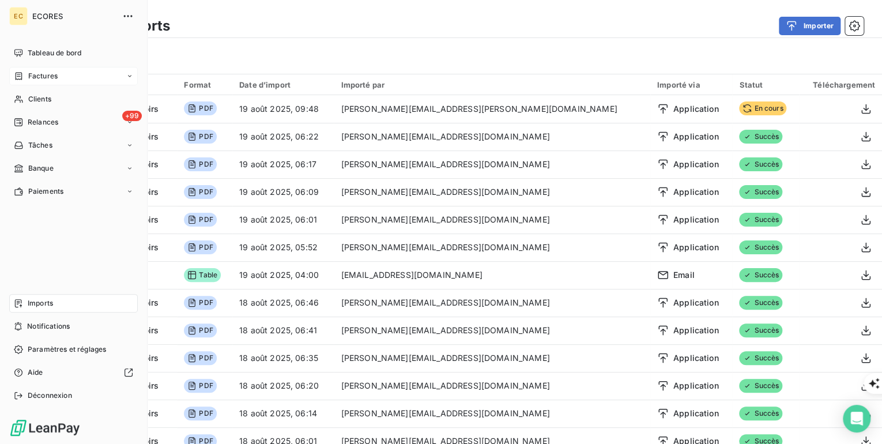
click at [46, 74] on span "Factures" at bounding box center [42, 76] width 29 height 10
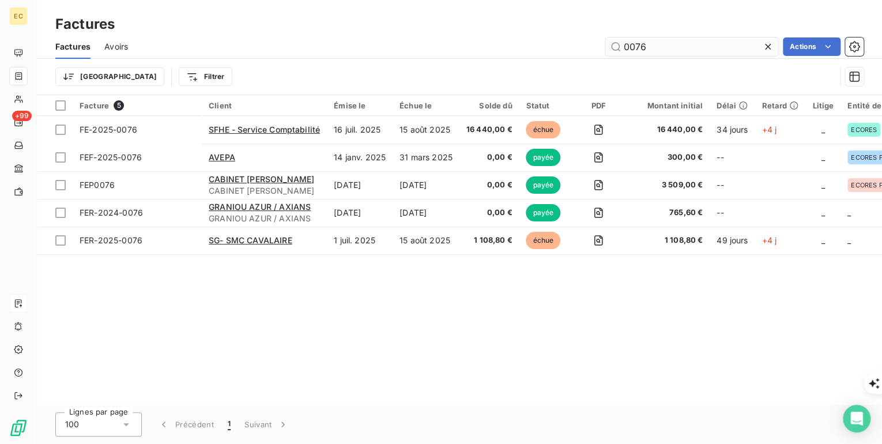
click at [623, 44] on input "0076" at bounding box center [691, 46] width 173 height 18
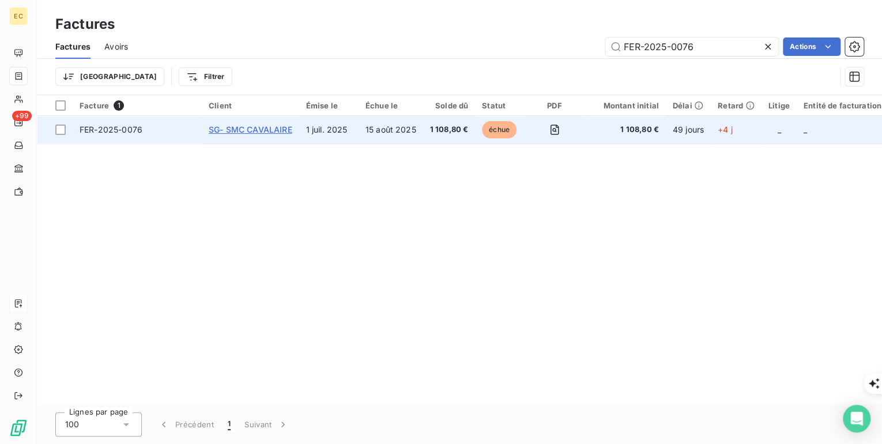
type input "FER-2025-0076"
click at [247, 129] on span "SG- SMC CAVALAIRE" at bounding box center [251, 129] width 84 height 10
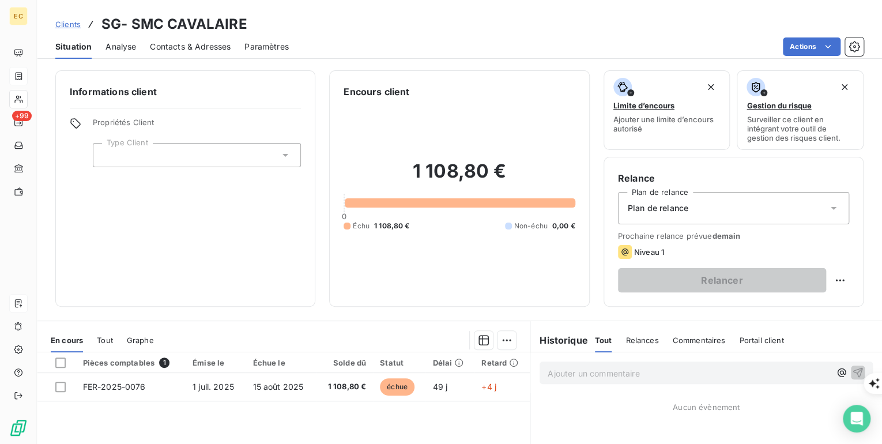
click at [205, 51] on span "Contacts & Adresses" at bounding box center [190, 47] width 81 height 12
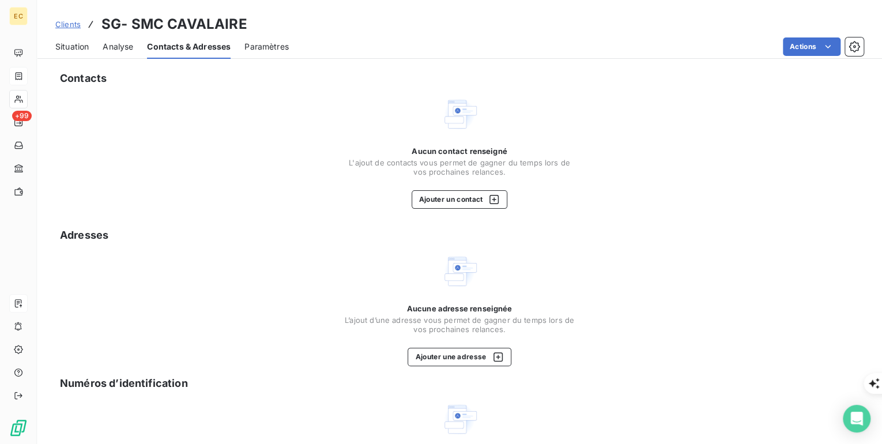
click at [73, 47] on span "Situation" at bounding box center [71, 47] width 33 height 12
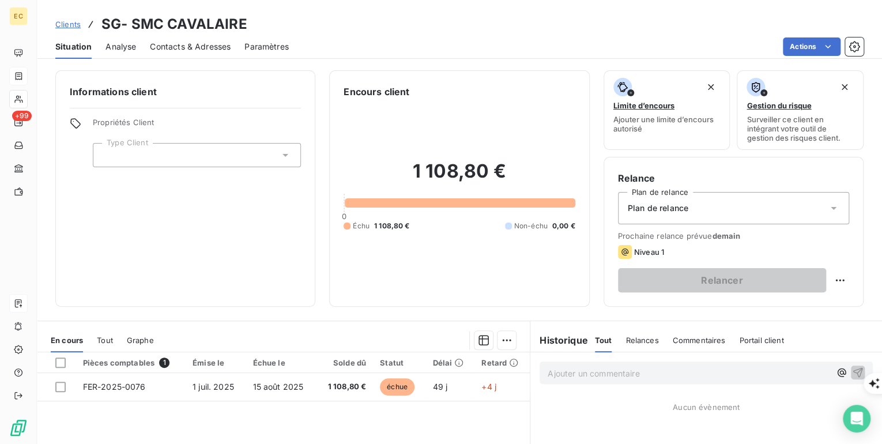
click at [201, 48] on span "Contacts & Adresses" at bounding box center [190, 47] width 81 height 12
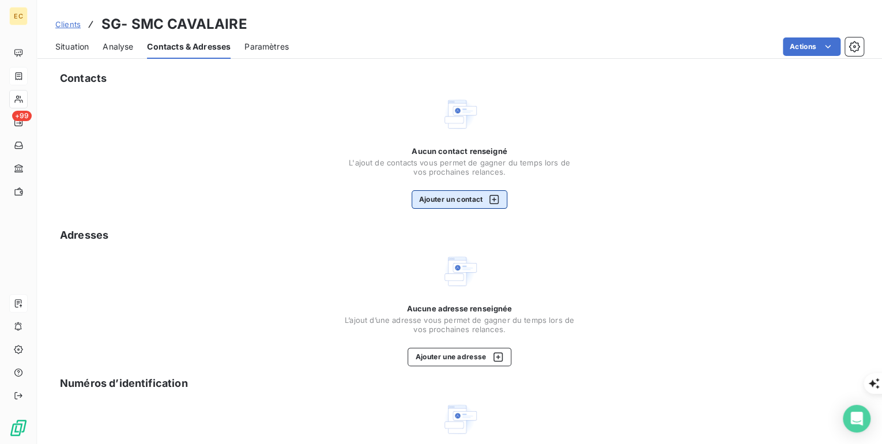
click at [434, 198] on button "Ajouter un contact" at bounding box center [459, 199] width 96 height 18
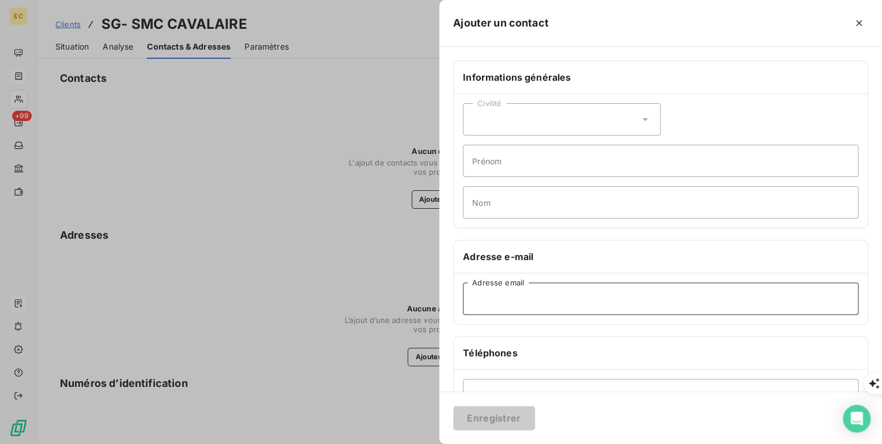
paste input "[PERSON_NAME][EMAIL_ADDRESS][DOMAIN_NAME]"
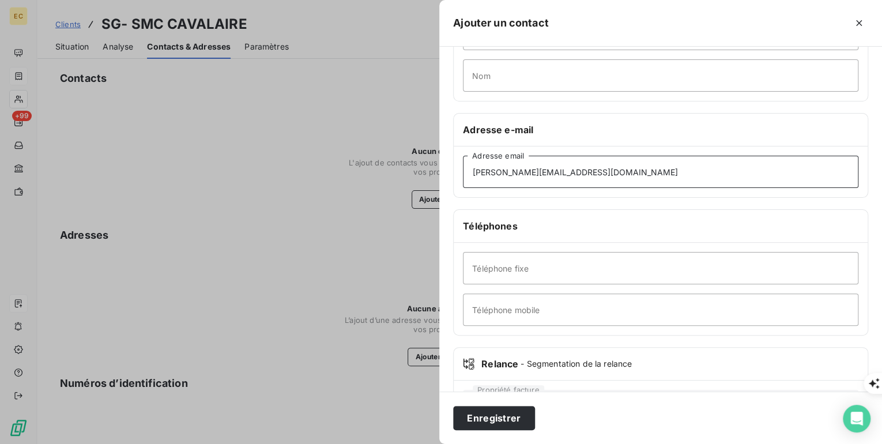
scroll to position [179, 0]
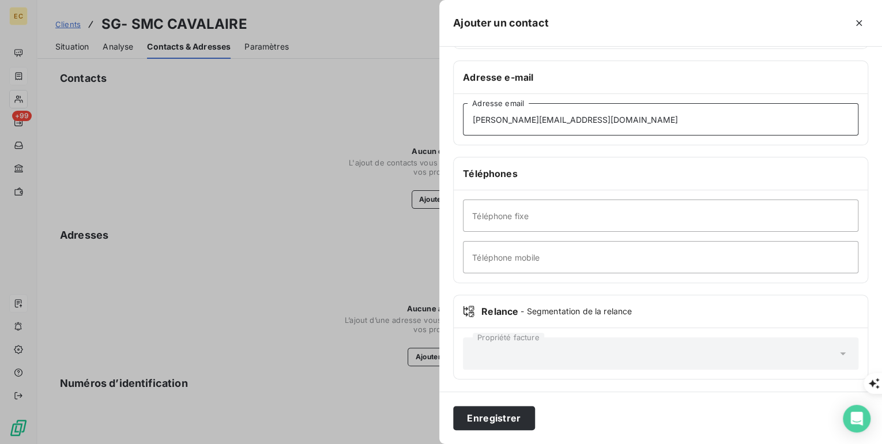
type input "[PERSON_NAME][EMAIL_ADDRESS][DOMAIN_NAME]"
click at [481, 256] on input "Téléphone mobile" at bounding box center [660, 257] width 395 height 32
paste input "0645004209"
type input "0645004209"
click at [495, 418] on button "Enregistrer" at bounding box center [494, 418] width 82 height 24
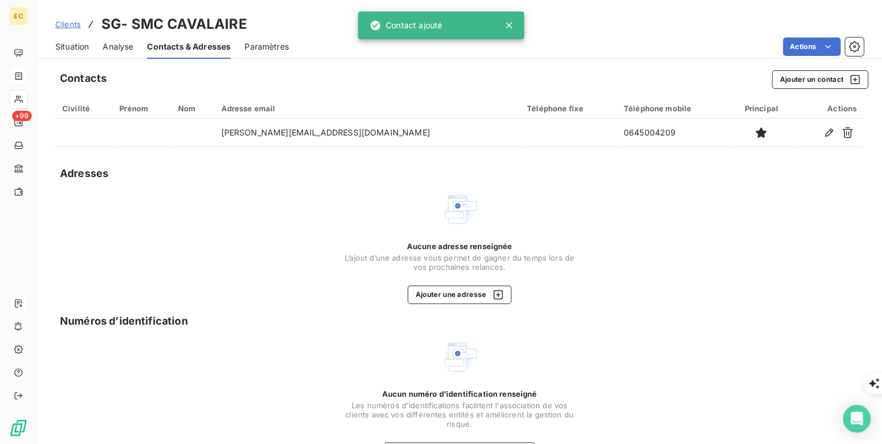
click at [76, 46] on span "Situation" at bounding box center [71, 47] width 33 height 12
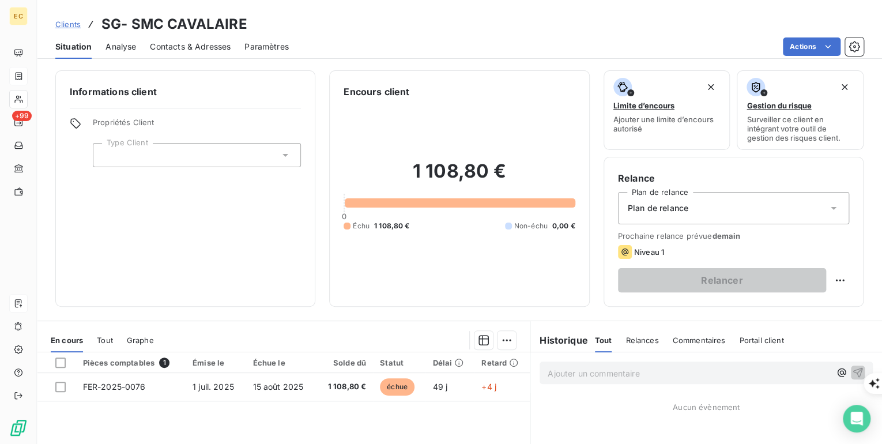
click at [281, 153] on icon at bounding box center [285, 155] width 12 height 12
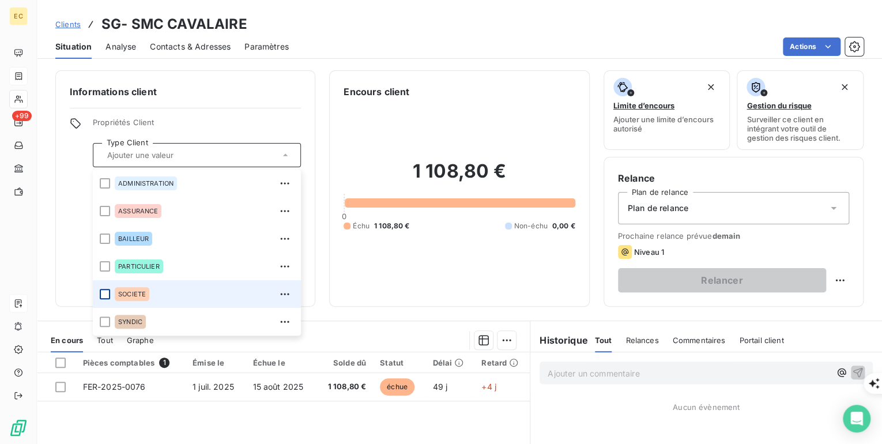
click at [104, 295] on div at bounding box center [105, 294] width 10 height 10
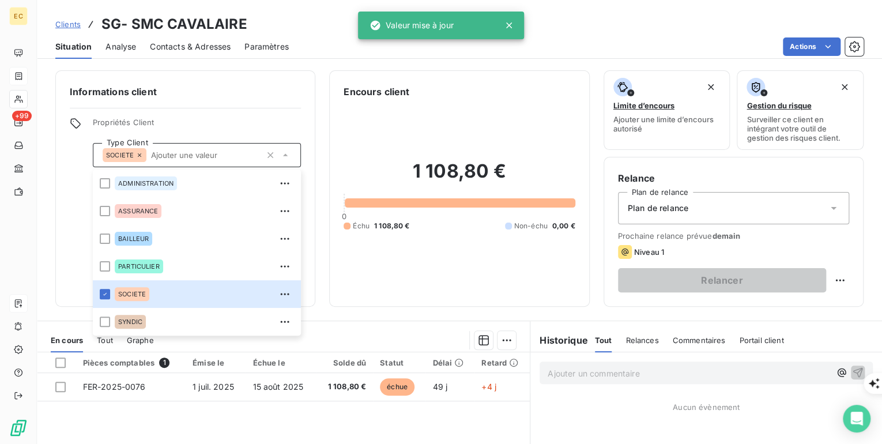
click at [63, 281] on div "Informations client Propriétés Client Type Client SOCIETE ADMINISTRATION ASSURA…" at bounding box center [185, 188] width 260 height 236
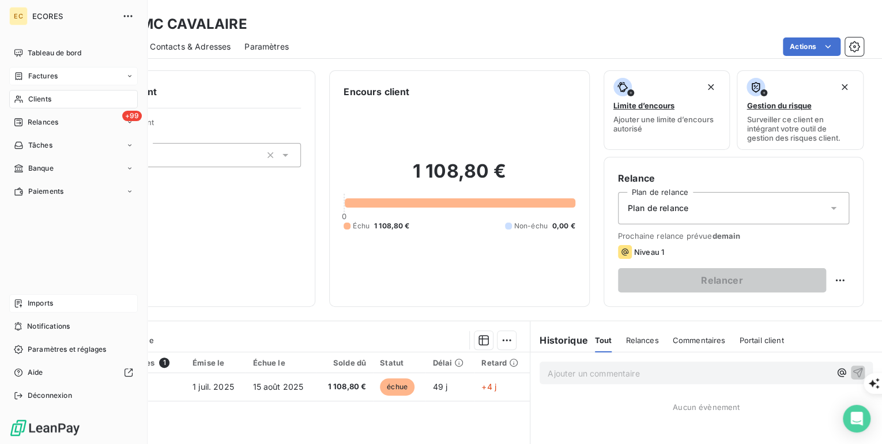
click at [39, 307] on span "Imports" at bounding box center [40, 303] width 25 height 10
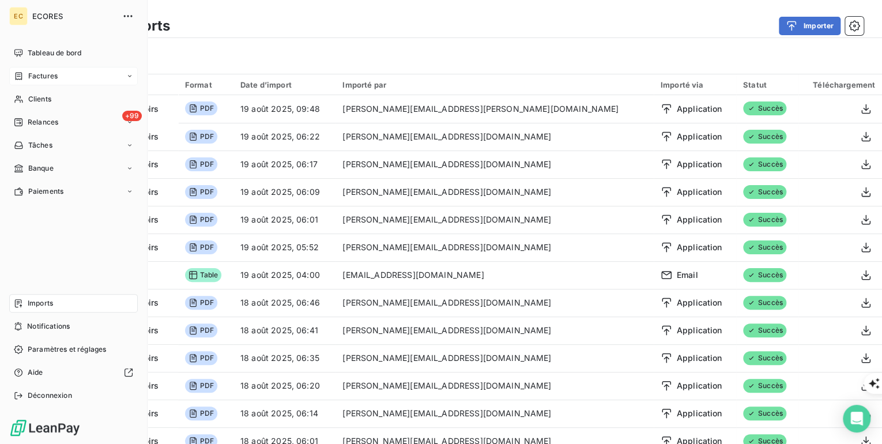
click at [46, 82] on div "Factures" at bounding box center [73, 76] width 128 height 18
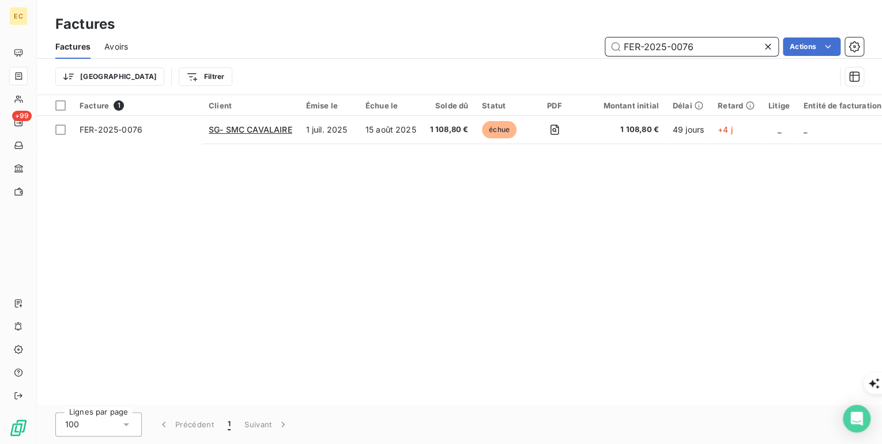
drag, startPoint x: 735, startPoint y: 44, endPoint x: 608, endPoint y: 40, distance: 126.8
click at [608, 40] on input "FER-2025-0076" at bounding box center [691, 46] width 173 height 18
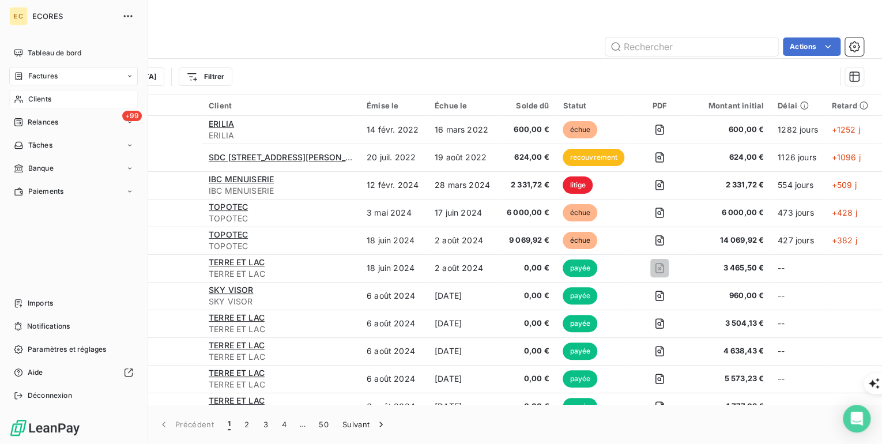
click at [33, 97] on span "Clients" at bounding box center [39, 99] width 23 height 10
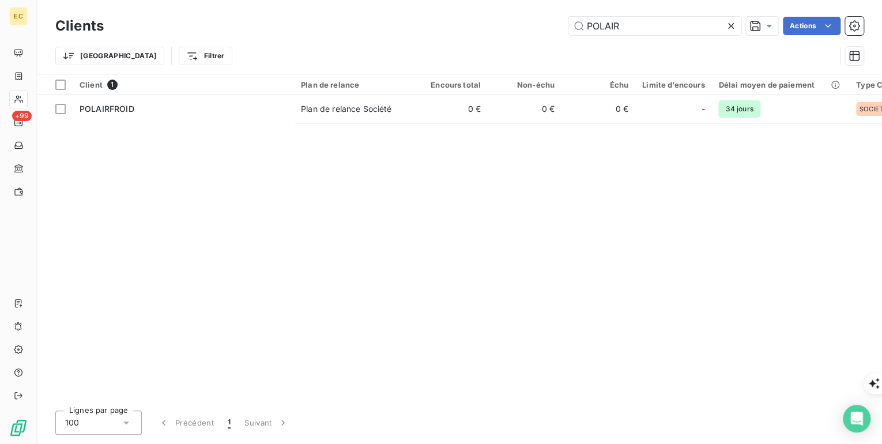
drag, startPoint x: 635, startPoint y: 30, endPoint x: 558, endPoint y: 27, distance: 77.9
click at [558, 27] on div "POLAIR Actions" at bounding box center [491, 26] width 746 height 18
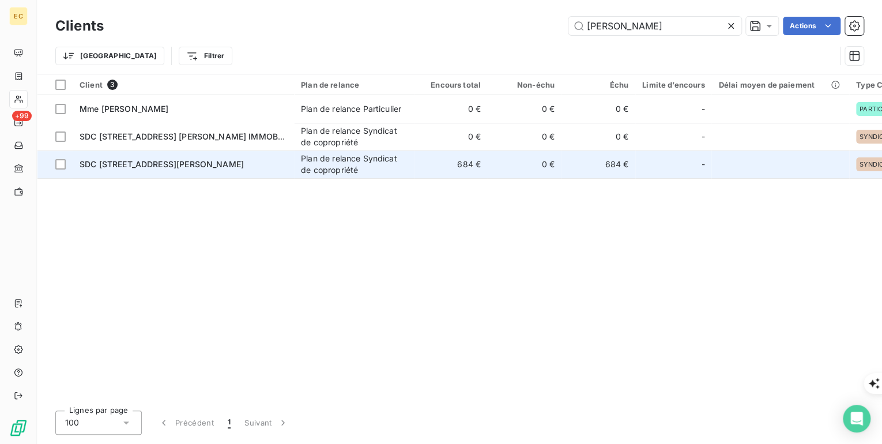
type input "[PERSON_NAME]"
click at [125, 168] on span "SDC [STREET_ADDRESS][PERSON_NAME]" at bounding box center [162, 164] width 164 height 10
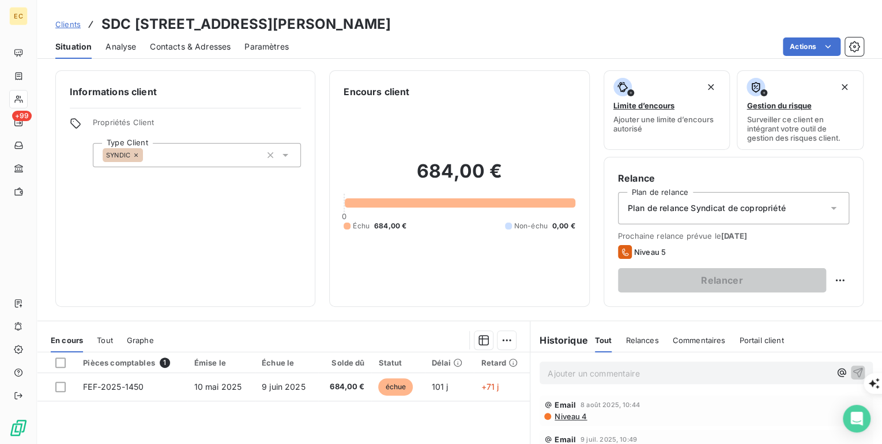
click at [176, 51] on span "Contacts & Adresses" at bounding box center [190, 47] width 81 height 12
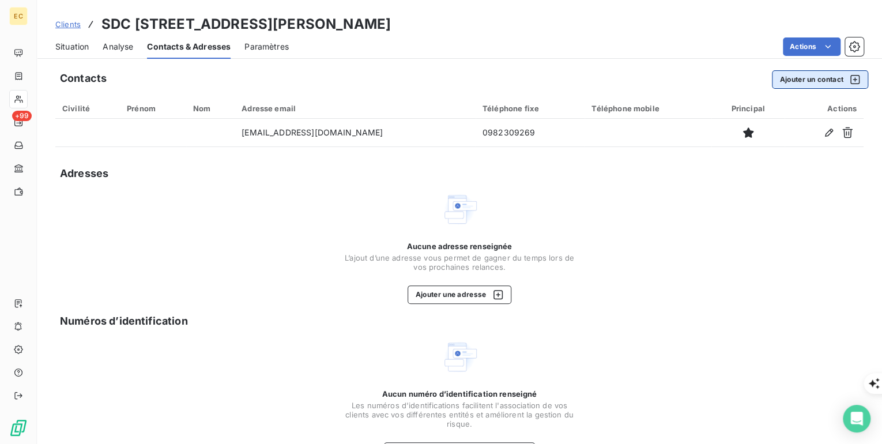
click at [834, 81] on button "Ajouter un contact" at bounding box center [819, 79] width 96 height 18
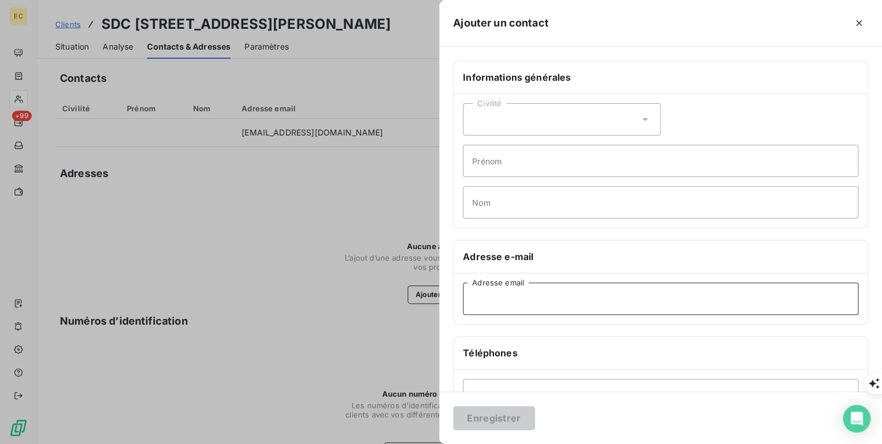
paste input "[EMAIL_ADDRESS][DOMAIN_NAME]"
type input "[EMAIL_ADDRESS][DOMAIN_NAME]"
click at [491, 420] on button "Enregistrer" at bounding box center [494, 418] width 82 height 24
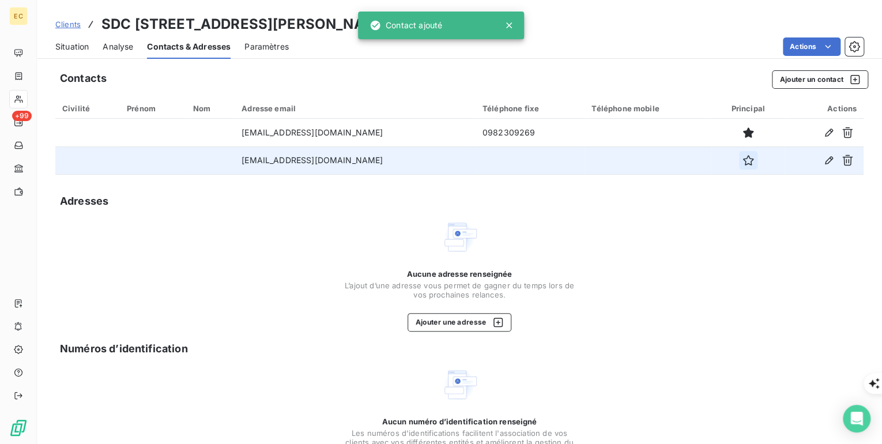
click at [743, 157] on icon "button" at bounding box center [748, 160] width 12 height 12
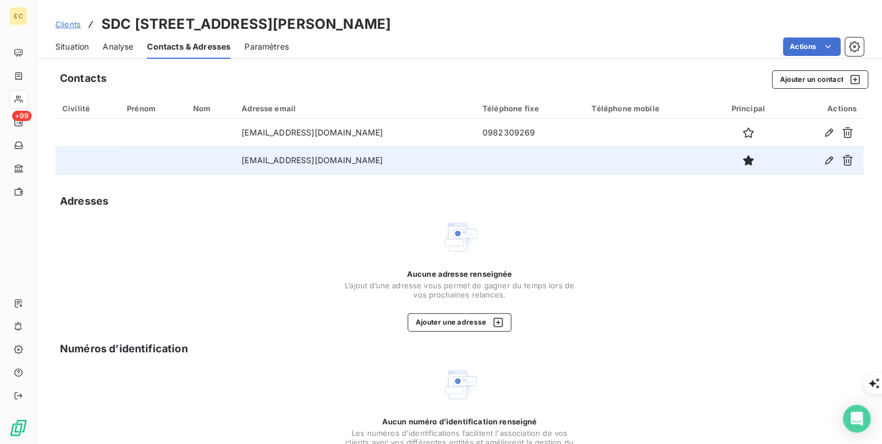
click at [71, 27] on span "Clients" at bounding box center [67, 24] width 25 height 9
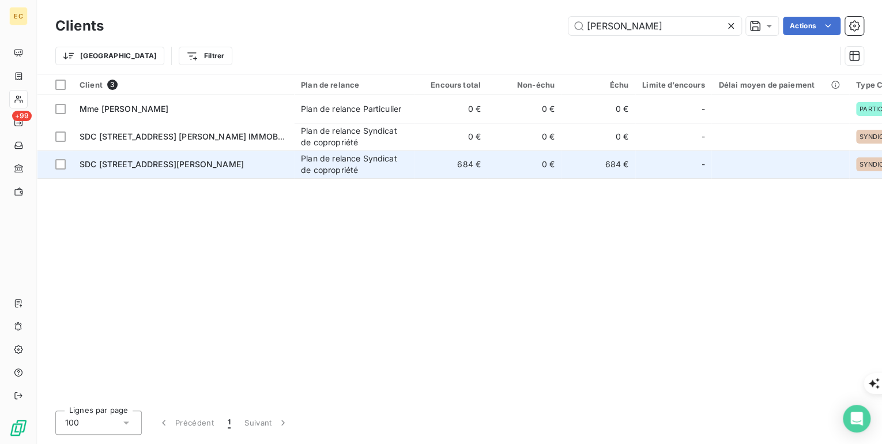
click at [134, 161] on span "SDC [STREET_ADDRESS][PERSON_NAME]" at bounding box center [162, 164] width 164 height 10
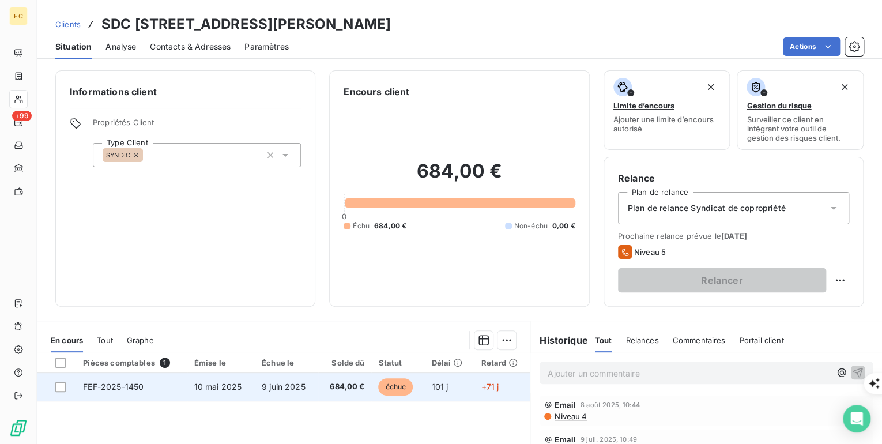
click at [153, 384] on td "FEF-2025-1450" at bounding box center [131, 387] width 111 height 28
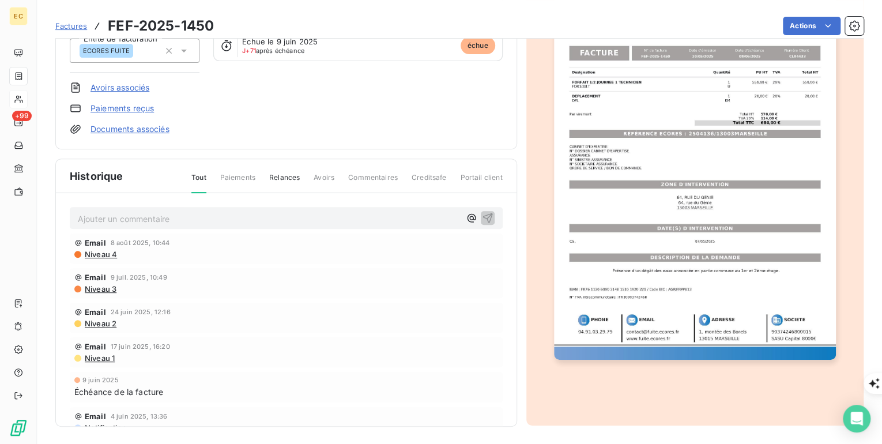
click at [104, 254] on span "Niveau 4" at bounding box center [100, 253] width 33 height 9
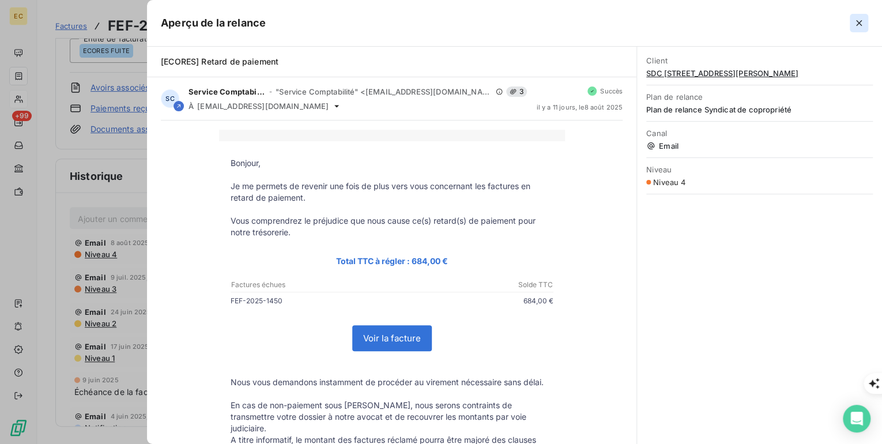
click at [856, 22] on icon "button" at bounding box center [859, 23] width 12 height 12
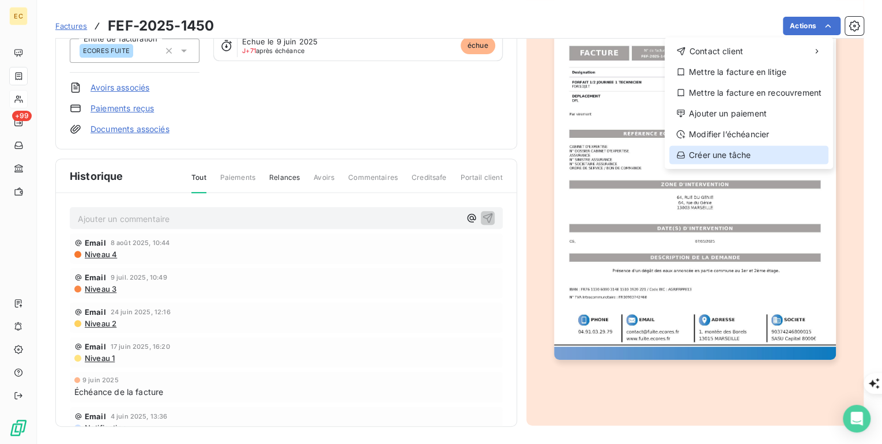
click at [713, 147] on div "Créer une tâche" at bounding box center [748, 155] width 159 height 18
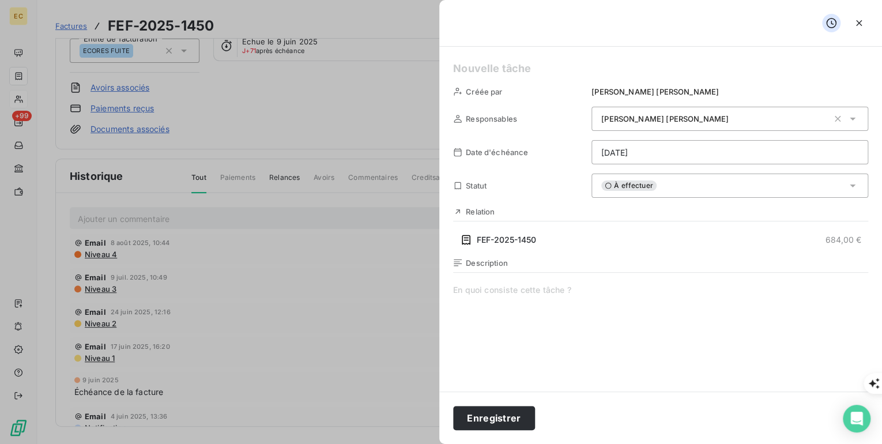
click at [850, 184] on icon at bounding box center [852, 186] width 12 height 12
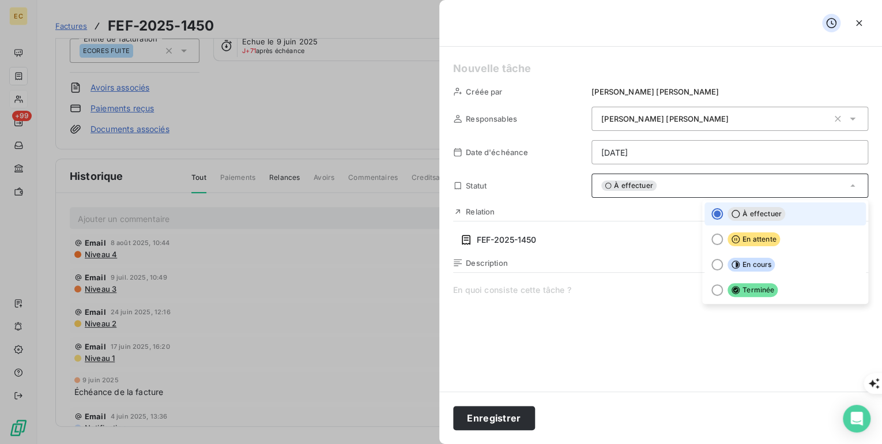
click at [850, 186] on icon at bounding box center [852, 185] width 5 height 2
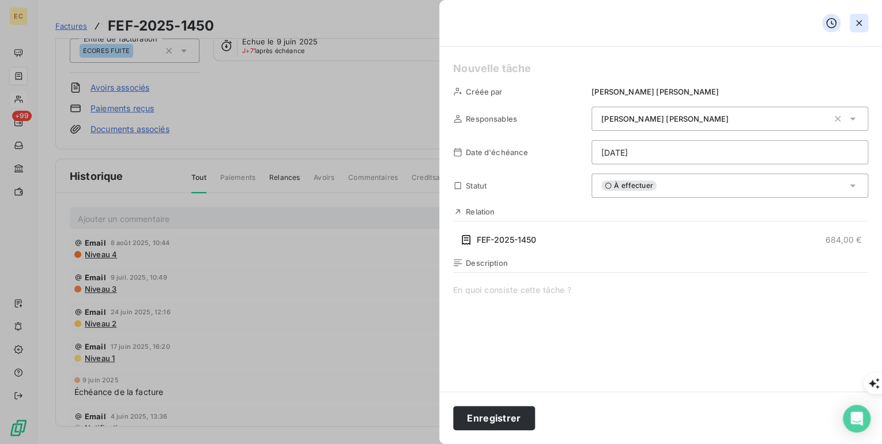
click at [857, 22] on icon "button" at bounding box center [859, 23] width 6 height 6
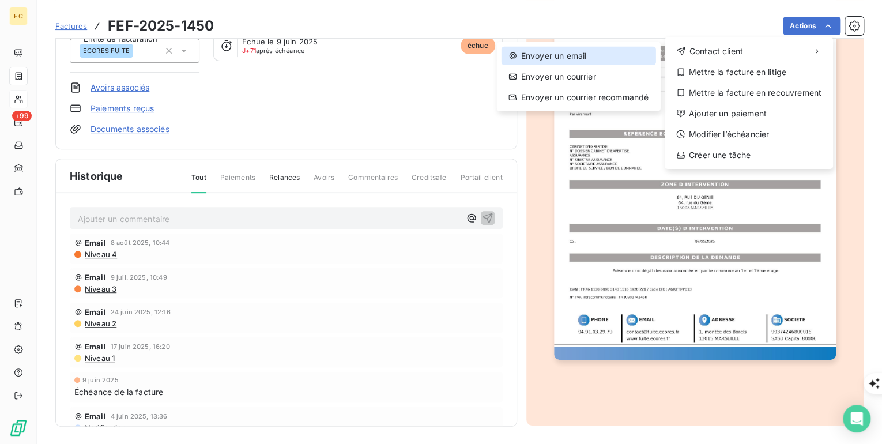
click at [563, 52] on div "Envoyer un email" at bounding box center [578, 56] width 154 height 18
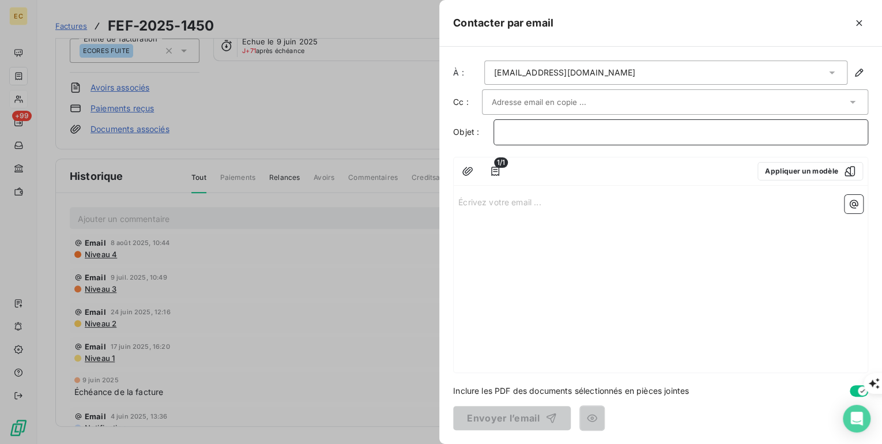
click at [518, 130] on p "﻿" at bounding box center [680, 132] width 355 height 13
click at [500, 203] on p "Écrivez votre email ... ﻿" at bounding box center [660, 201] width 404 height 13
drag, startPoint x: 643, startPoint y: 127, endPoint x: 538, endPoint y: 129, distance: 105.5
click at [487, 124] on div "Objet : Dernier rappel avant contentieux" at bounding box center [660, 132] width 415 height 26
copy span "[PERSON_NAME] rappel avant contentieux"
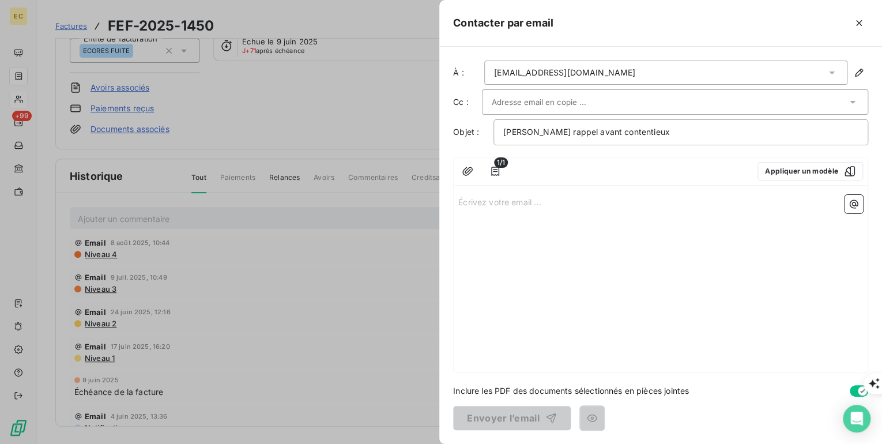
click at [104, 251] on div at bounding box center [441, 222] width 882 height 444
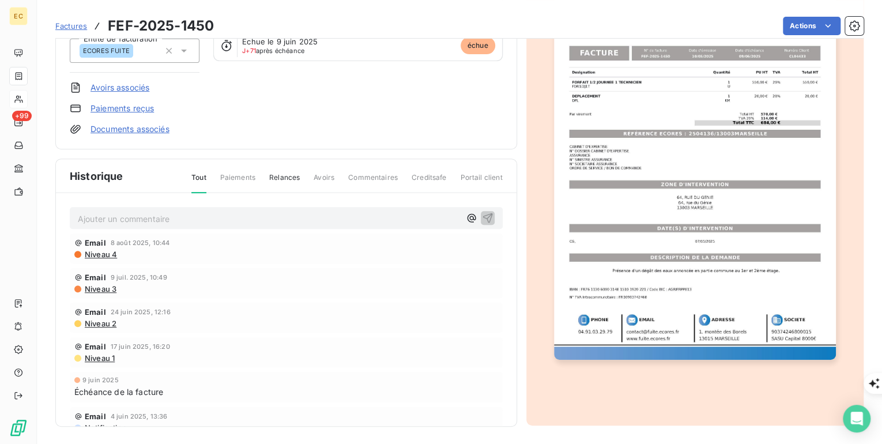
click at [104, 251] on span "Niveau 4" at bounding box center [100, 253] width 33 height 9
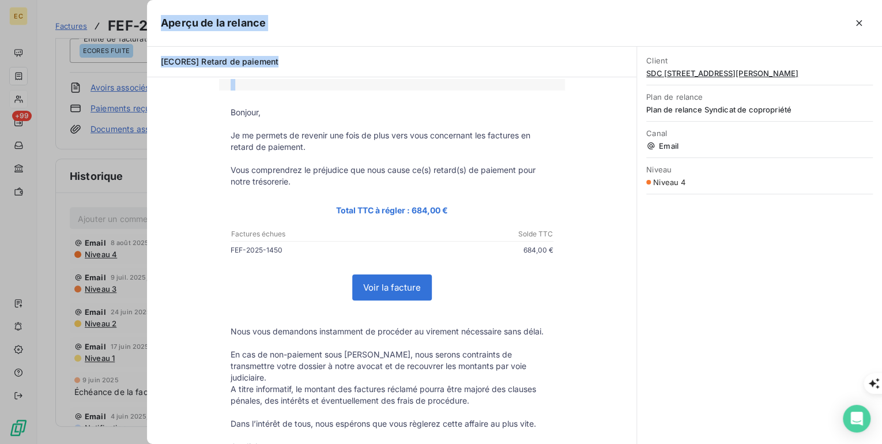
scroll to position [218, 0]
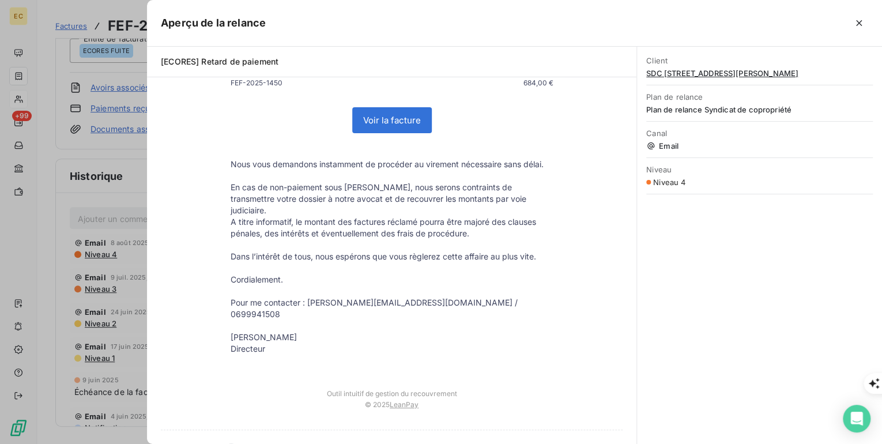
drag, startPoint x: 226, startPoint y: 160, endPoint x: 513, endPoint y: 348, distance: 343.7
click at [513, 348] on td "Bonjour, Je me permets de revenir une fois de plus vers vous concernant les fac…" at bounding box center [392, 150] width 346 height 454
copy table
click at [854, 20] on icon "button" at bounding box center [859, 23] width 12 height 12
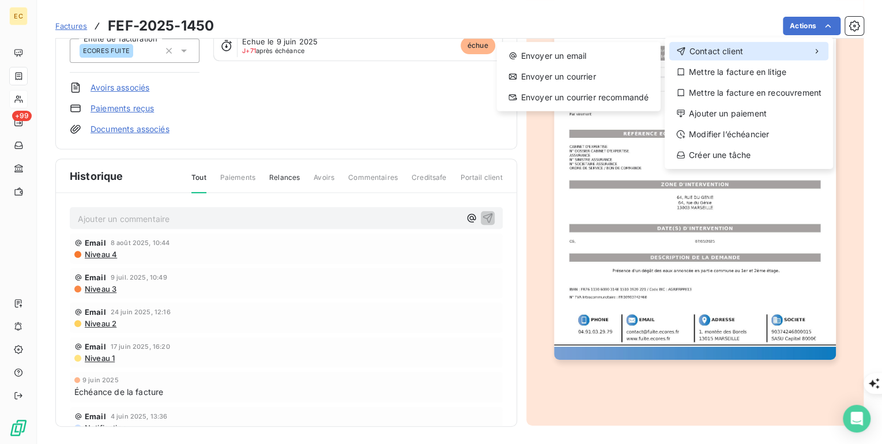
click at [719, 52] on span "Contact client" at bounding box center [716, 52] width 54 height 12
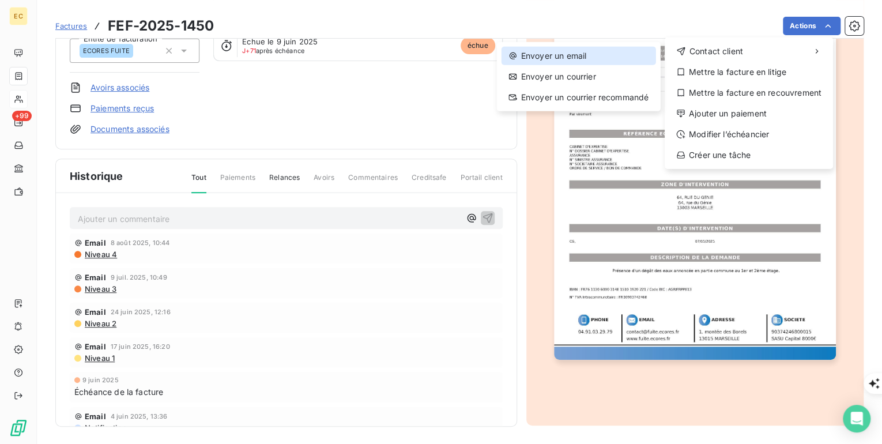
click at [578, 59] on div "Envoyer un email" at bounding box center [578, 56] width 154 height 18
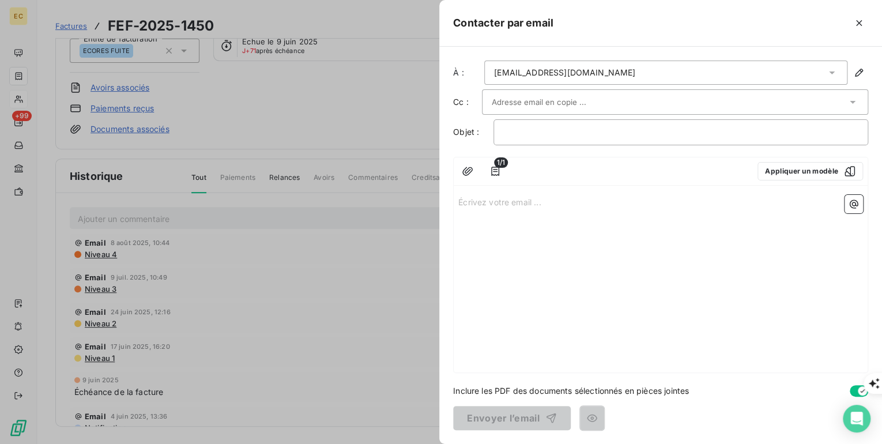
click at [463, 201] on p "Écrivez votre email ... ﻿" at bounding box center [660, 201] width 404 height 13
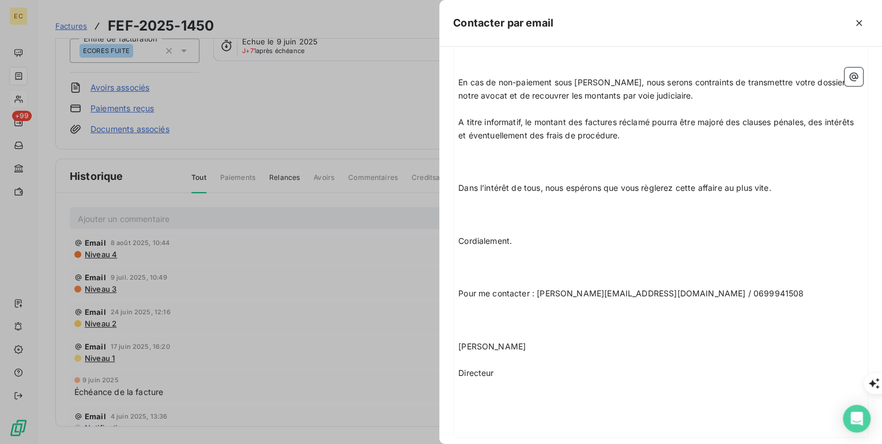
scroll to position [0, 0]
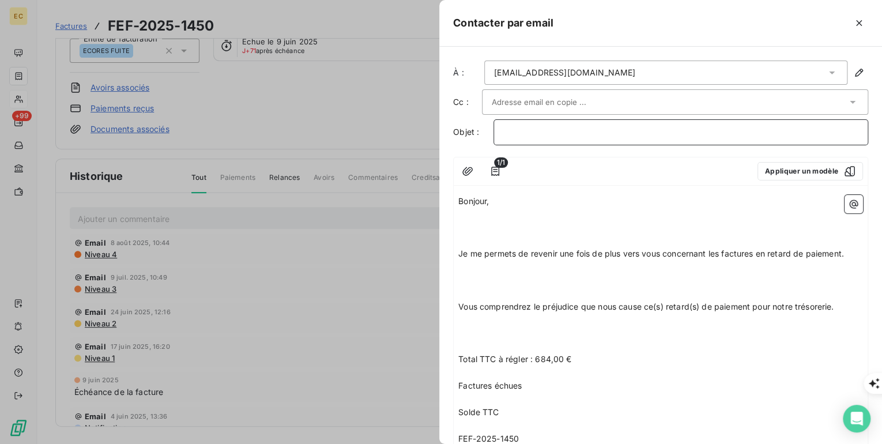
click at [510, 133] on p "﻿" at bounding box center [680, 132] width 355 height 13
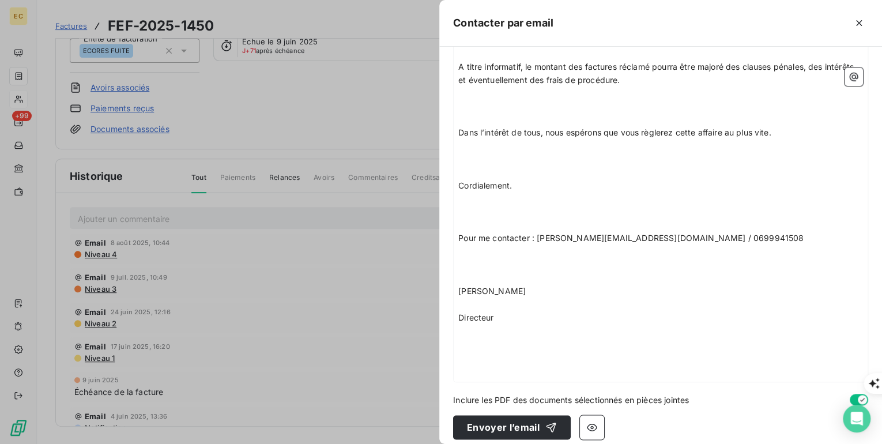
scroll to position [565, 0]
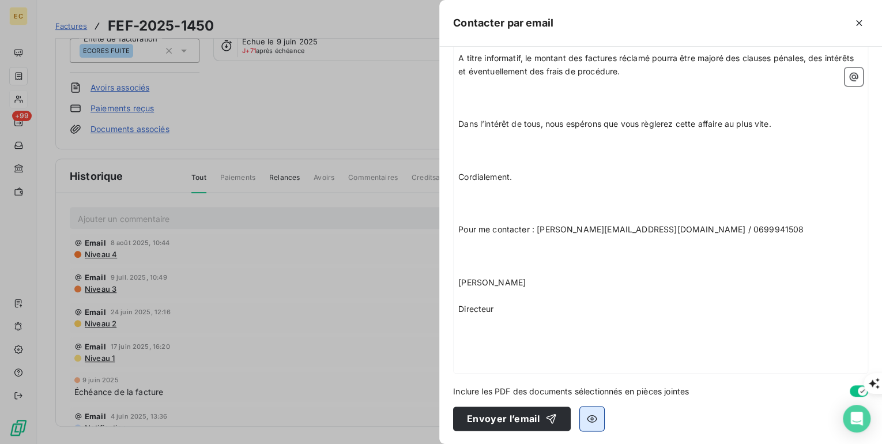
click at [591, 417] on icon "button" at bounding box center [592, 417] width 10 height 7
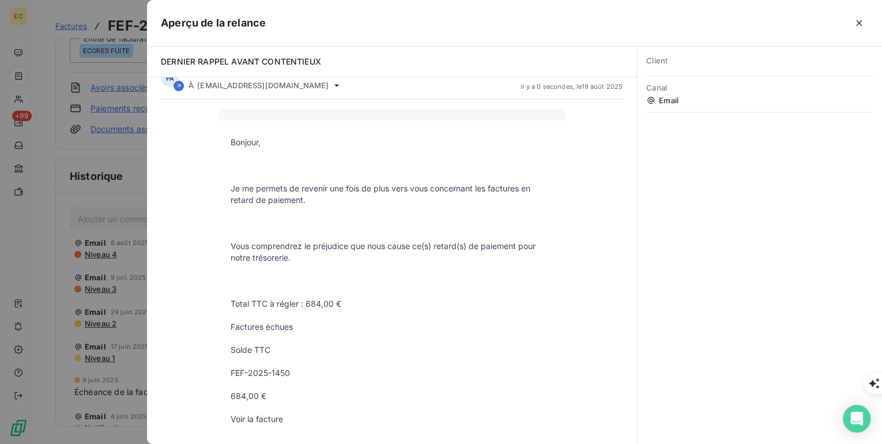
scroll to position [0, 0]
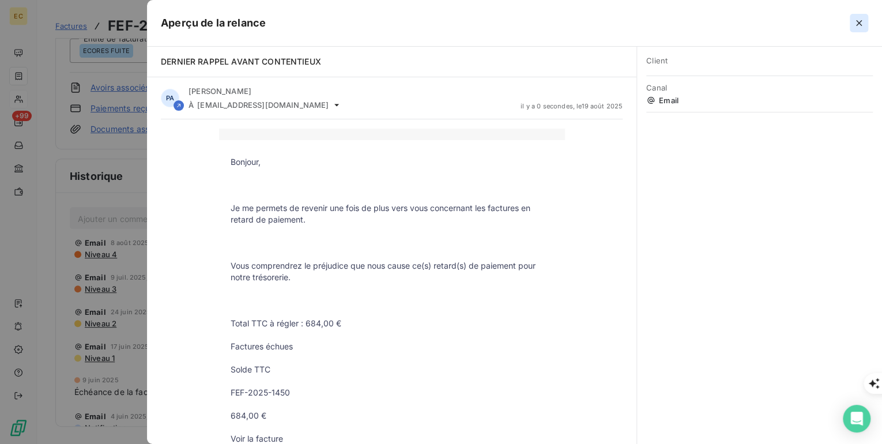
click at [860, 21] on icon "button" at bounding box center [859, 23] width 6 height 6
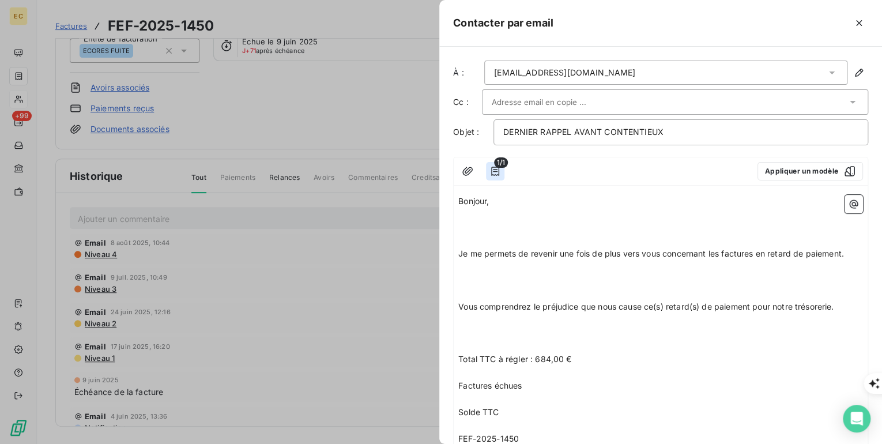
click at [495, 168] on icon "button" at bounding box center [495, 171] width 8 height 9
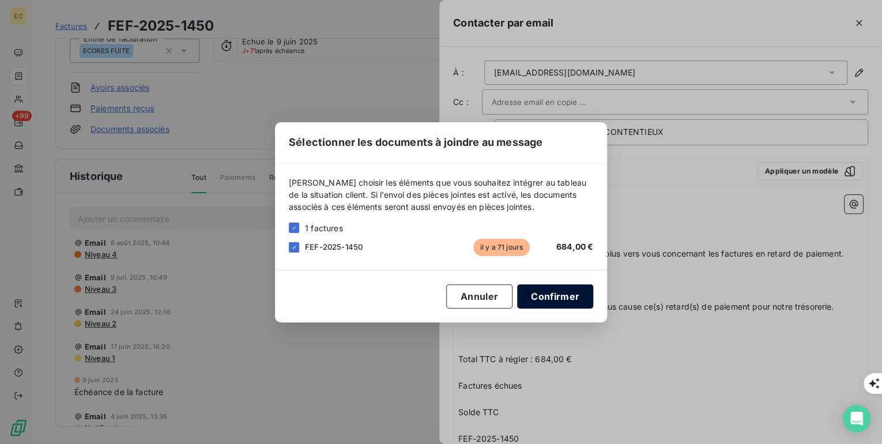
click at [560, 300] on button "Confirmer" at bounding box center [555, 296] width 76 height 24
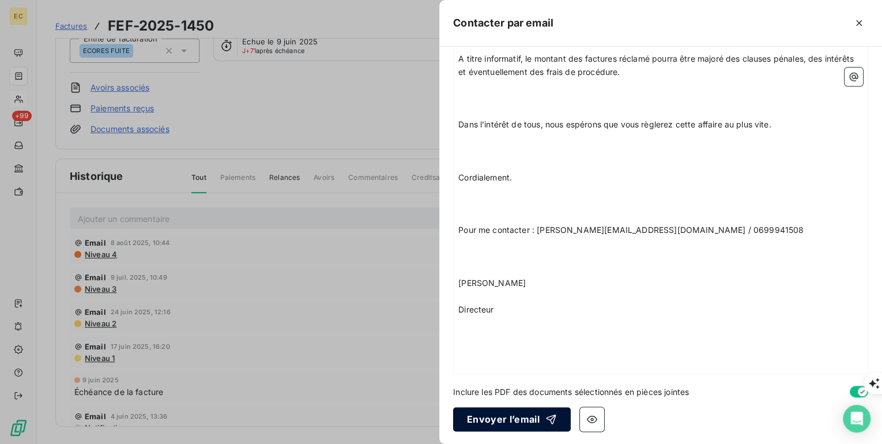
scroll to position [565, 0]
click at [519, 415] on button "Envoyer l’email" at bounding box center [512, 418] width 118 height 24
